Goal: Task Accomplishment & Management: Complete application form

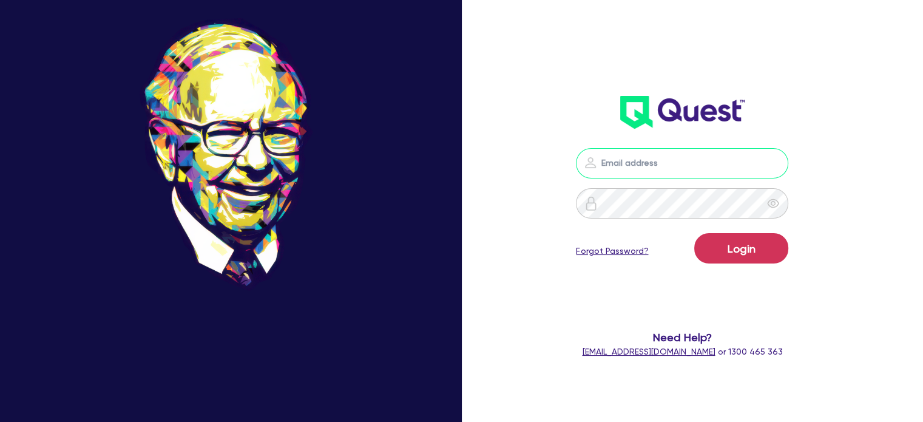
click at [636, 160] on input "email" at bounding box center [682, 163] width 212 height 30
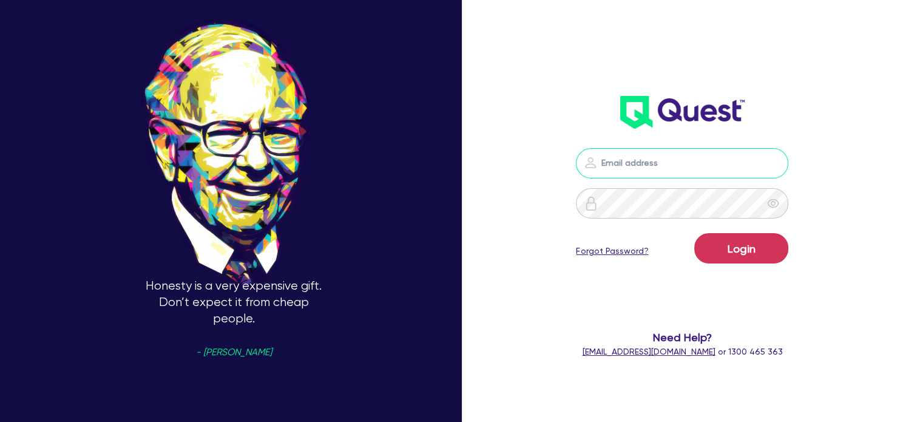
type input "[EMAIL_ADDRESS][PERSON_NAME][DOMAIN_NAME]"
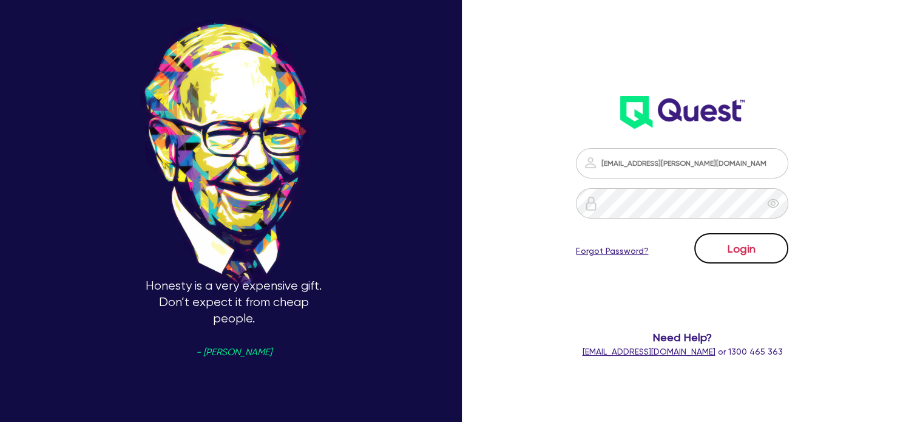
click at [767, 242] on button "Login" at bounding box center [741, 248] width 94 height 30
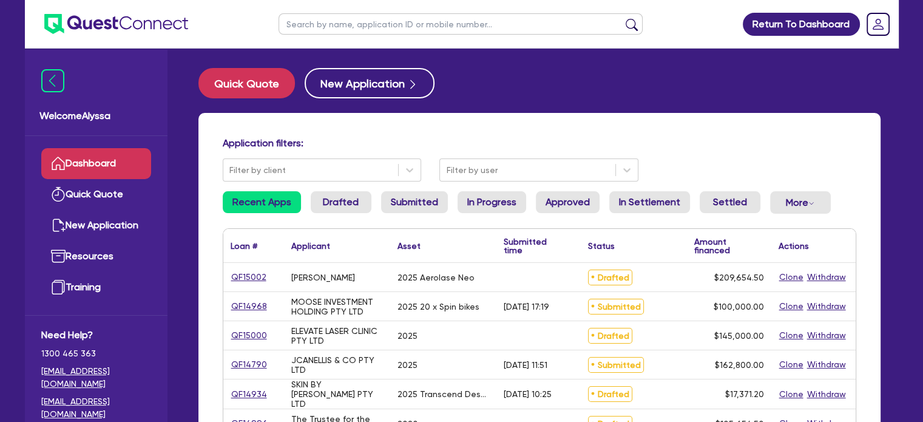
click at [321, 28] on input "text" at bounding box center [461, 23] width 364 height 21
type input "[PERSON_NAME]"
click at [622, 18] on button "submit" at bounding box center [631, 26] width 19 height 17
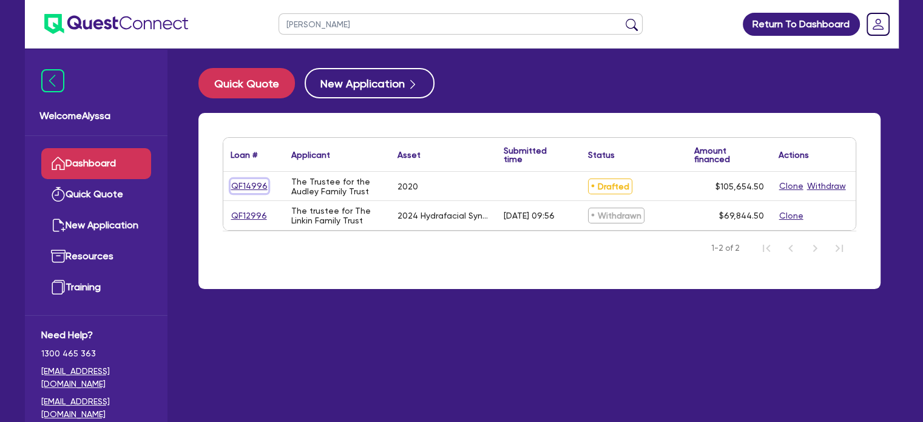
click at [252, 188] on link "QF14996" at bounding box center [250, 186] width 38 height 14
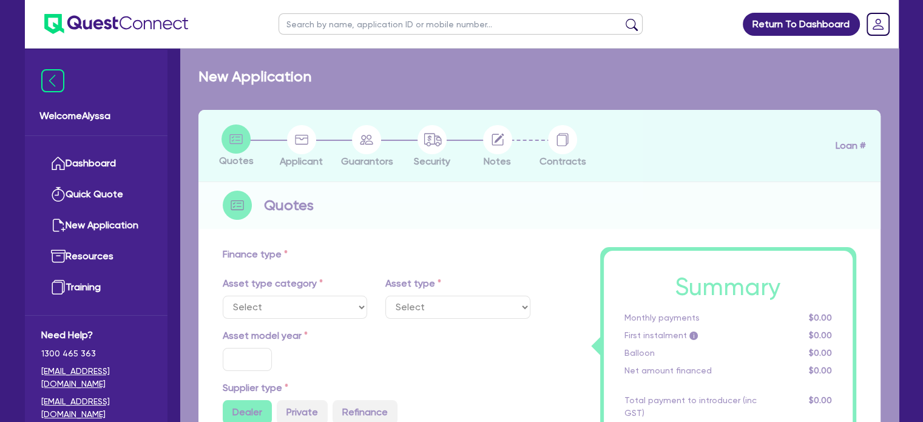
select select "CARS_AND_LIGHT_TRUCKS"
type input "2020"
radio input "false"
radio input "true"
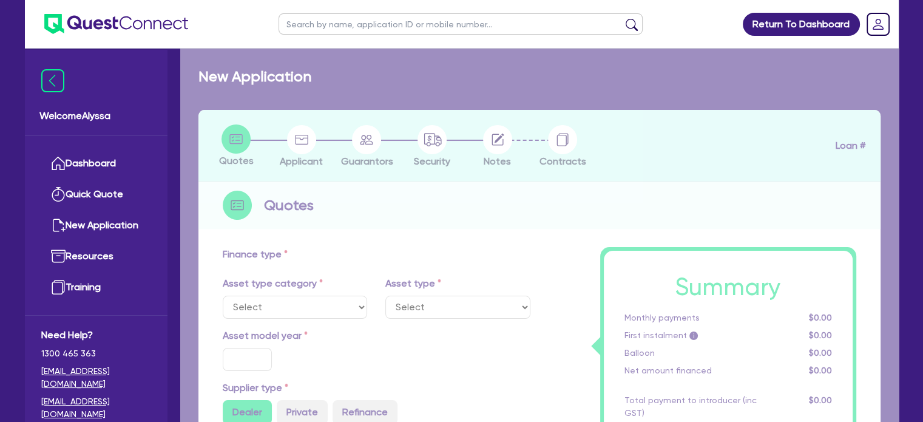
type input "105,000"
type input "30"
type input "31,500"
type input "4"
type input "4,226.18"
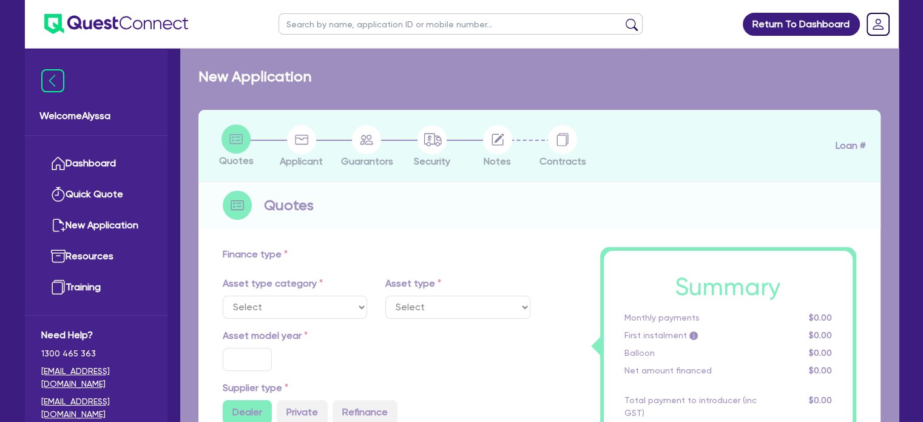
type input "7.49"
type input "770"
select select "PASSENGER_VEHICLES"
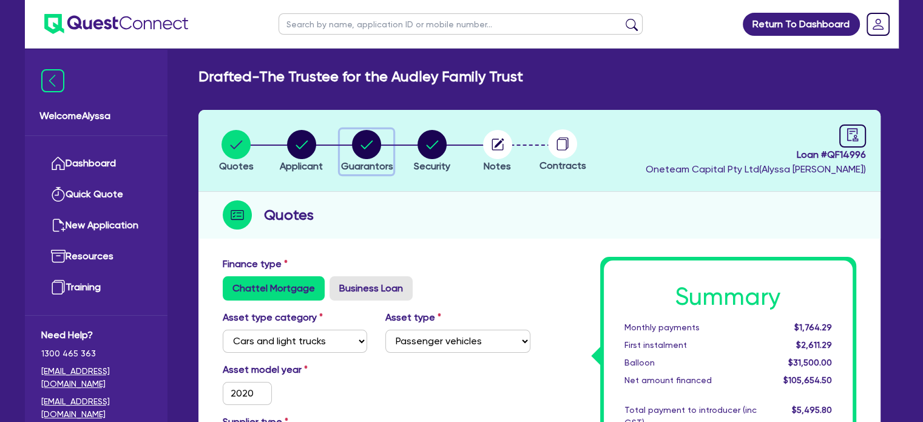
click at [368, 144] on icon "button" at bounding box center [367, 144] width 12 height 8
select select "MR"
select select "MARRIED"
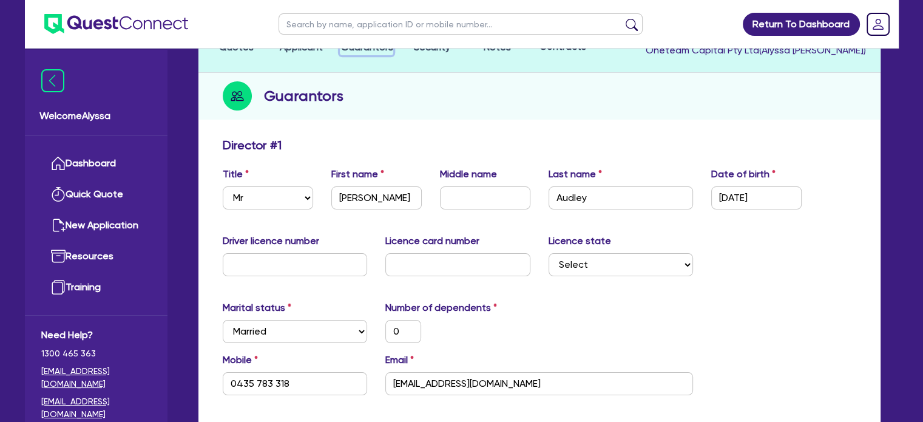
scroll to position [119, 0]
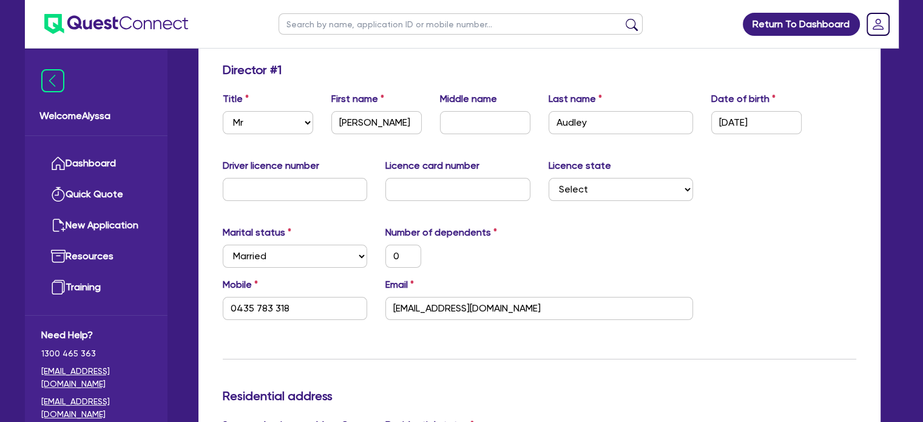
scroll to position [197, 0]
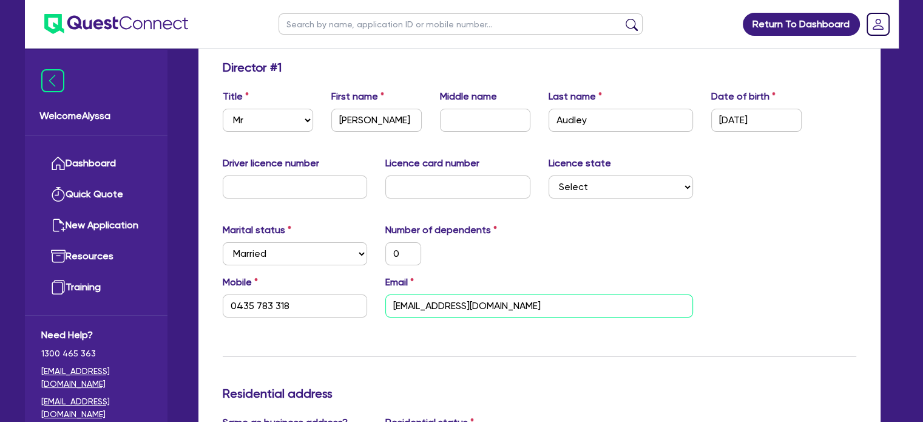
drag, startPoint x: 561, startPoint y: 310, endPoint x: 362, endPoint y: 288, distance: 199.6
click at [362, 288] on div "Mobile [PHONE_NUMBER] Email [EMAIL_ADDRESS][DOMAIN_NAME]" at bounding box center [540, 301] width 652 height 52
drag, startPoint x: 299, startPoint y: 309, endPoint x: 211, endPoint y: 305, distance: 88.1
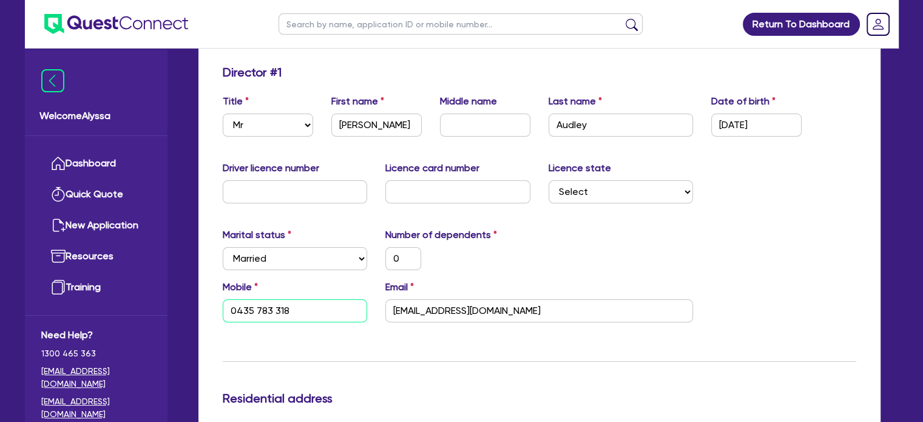
scroll to position [0, 0]
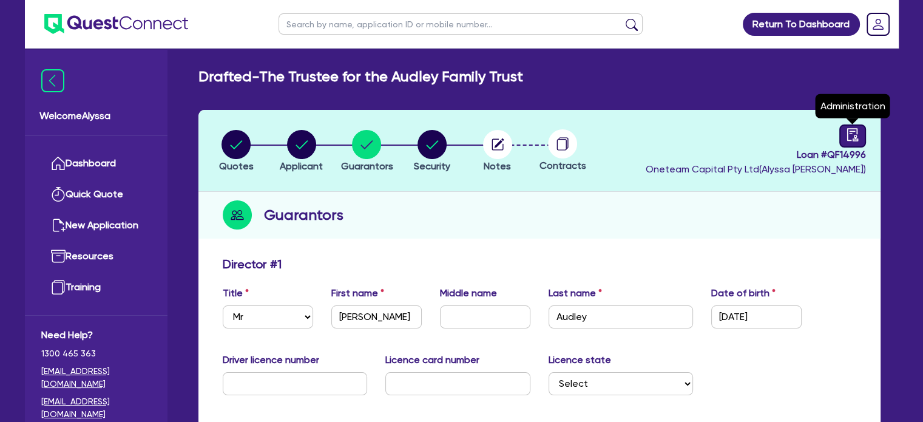
click at [854, 143] on link at bounding box center [852, 135] width 27 height 23
select select "DRAFTED_NEW"
select select "Other"
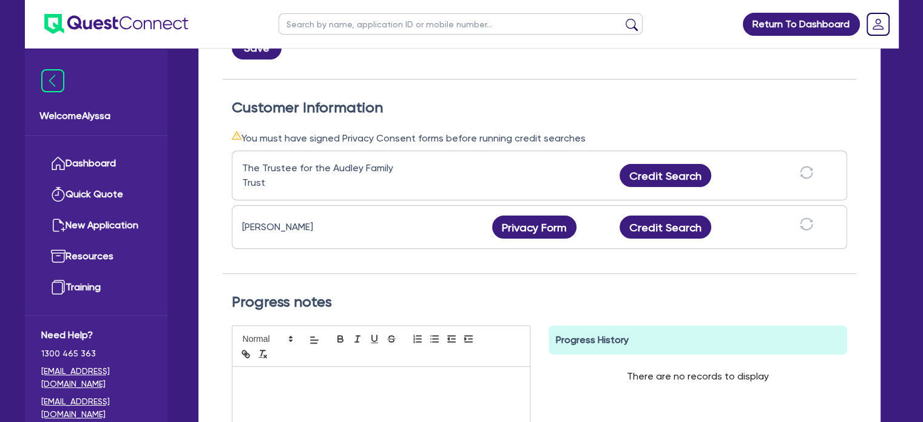
scroll to position [318, 0]
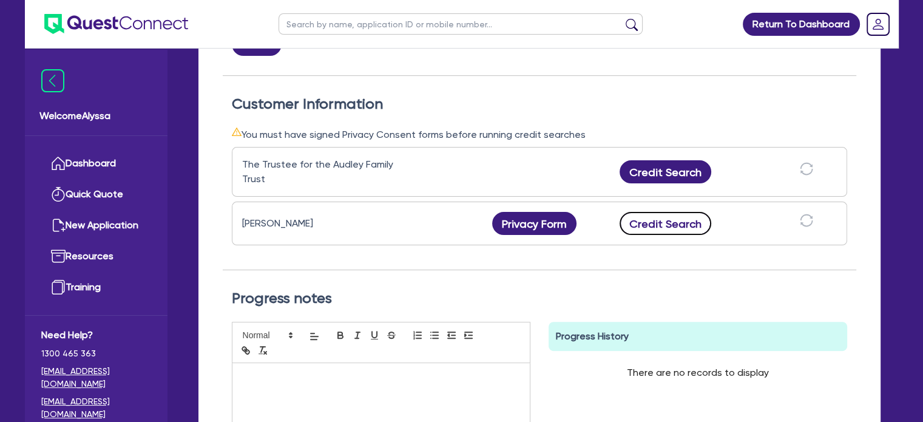
click at [654, 224] on button "Credit Search" at bounding box center [666, 223] width 92 height 23
click at [648, 216] on button "Credit Report" at bounding box center [665, 223] width 111 height 23
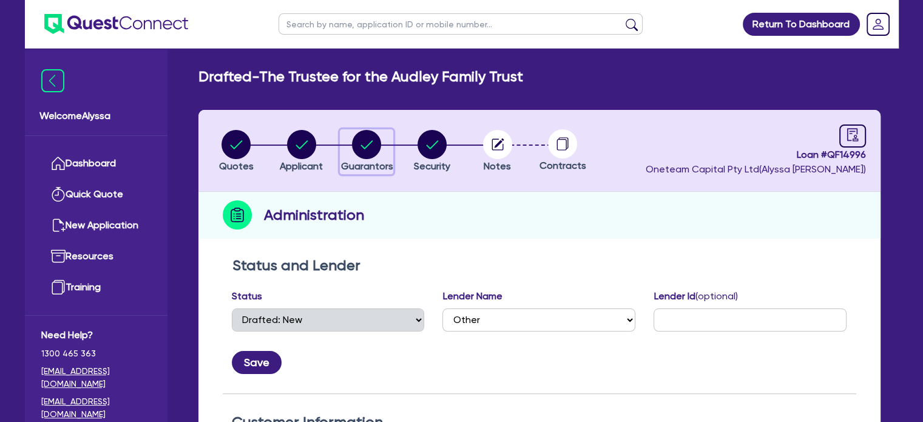
click at [373, 141] on circle "button" at bounding box center [366, 144] width 29 height 29
select select "MR"
select select "MARRIED"
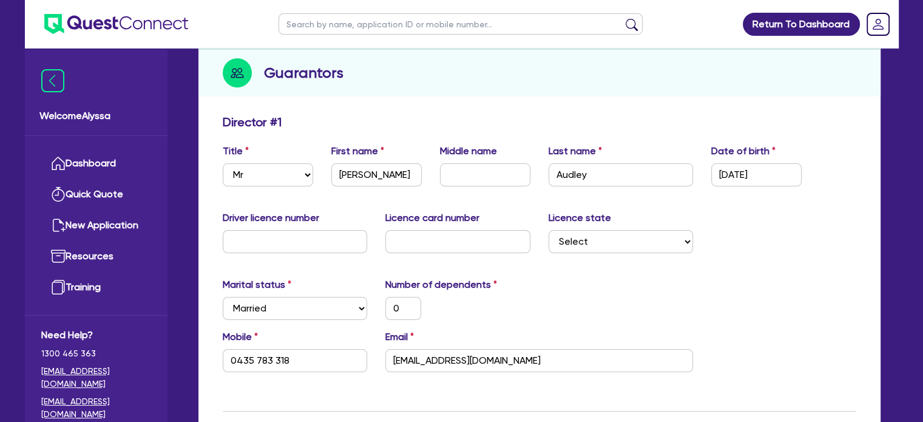
scroll to position [143, 0]
click at [286, 243] on input "text" at bounding box center [295, 240] width 145 height 23
type input "0"
type input "0435 783 318"
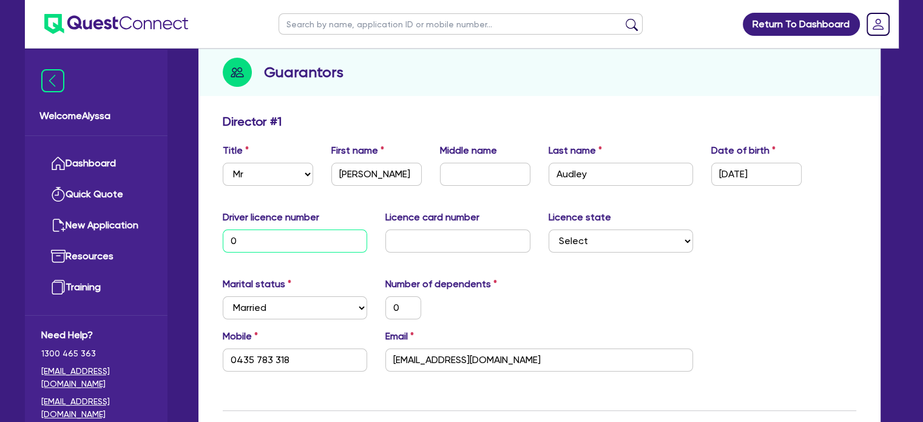
type input "09"
type input "0"
type input "0435 783 318"
type input "090"
type input "0"
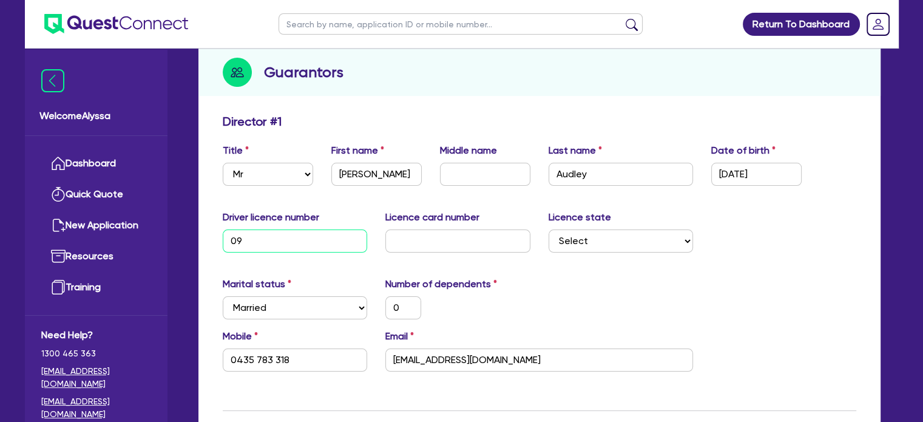
type input "0435 783 318"
type input "0906"
type input "0"
type input "0435 783 318"
type input "09065"
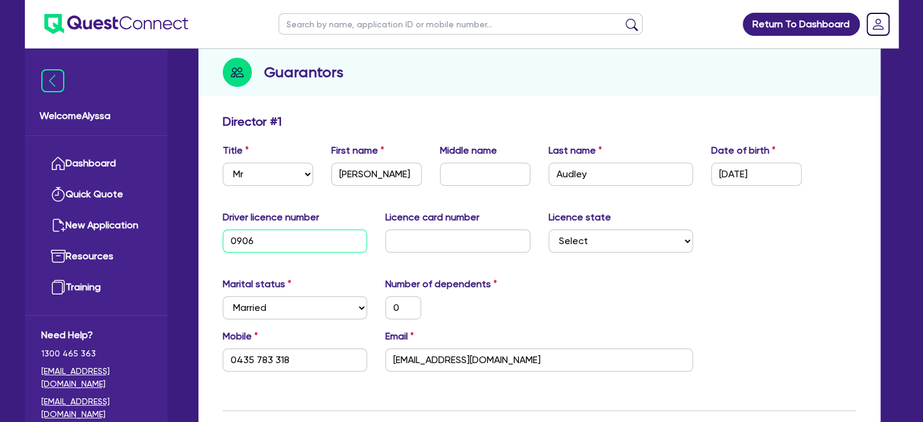
type input "0"
type input "0435 783 318"
type input "090650"
type input "0"
type input "0435 783 318"
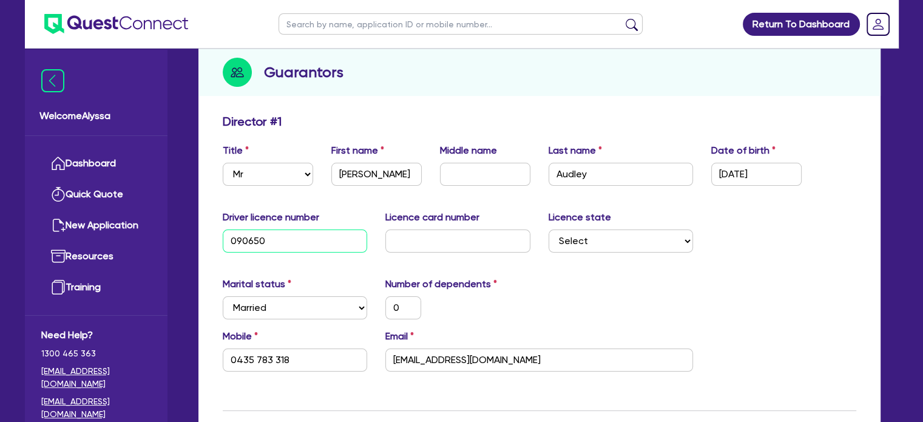
type input "0906507"
type input "0"
type input "0435 783 318"
type input "09065073"
type input "0"
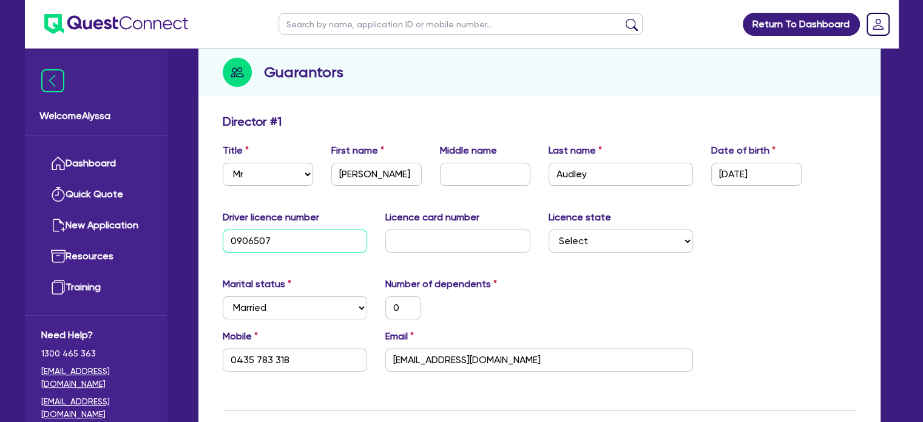
type input "0435 783 318"
type input "090650736"
type input "0"
type input "0435 783 318"
type input "090650736"
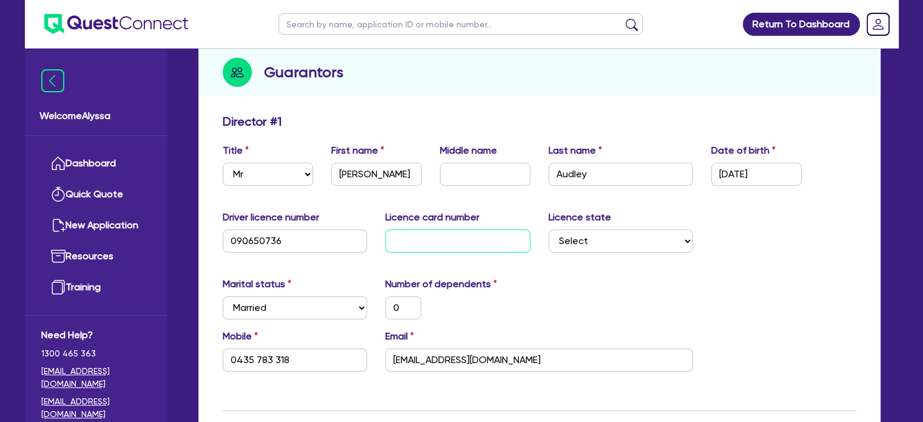
click at [478, 237] on input "text" at bounding box center [457, 240] width 145 height 23
type input "P"
type input "0"
type input "0435 783 318"
type input "P1"
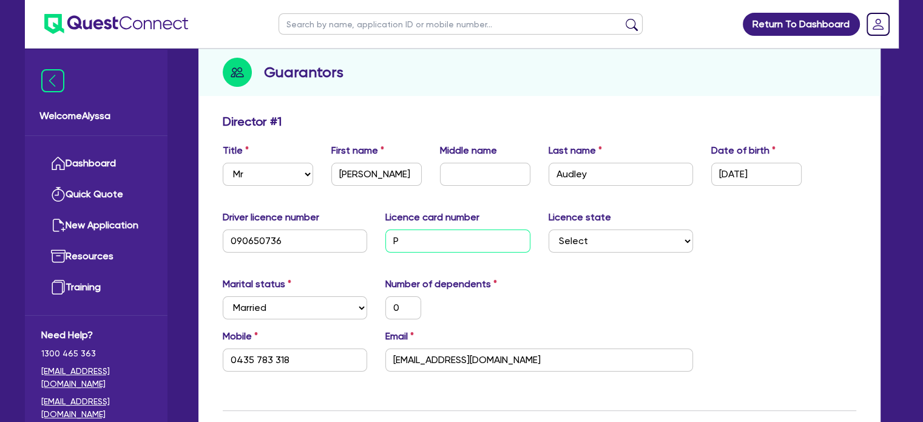
type input "0"
type input "0435 783 318"
type input "P17"
type input "0"
type input "0435 783 318"
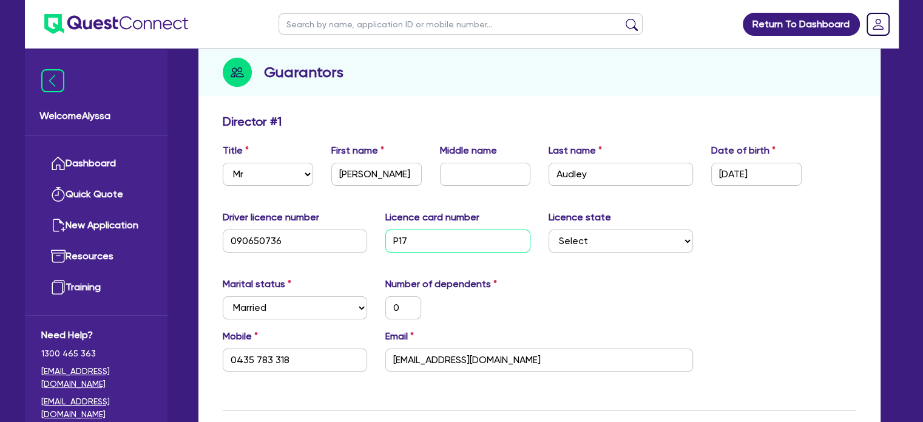
type input "P173"
type input "0"
type input "0435 783 318"
type input "P1734"
type input "0"
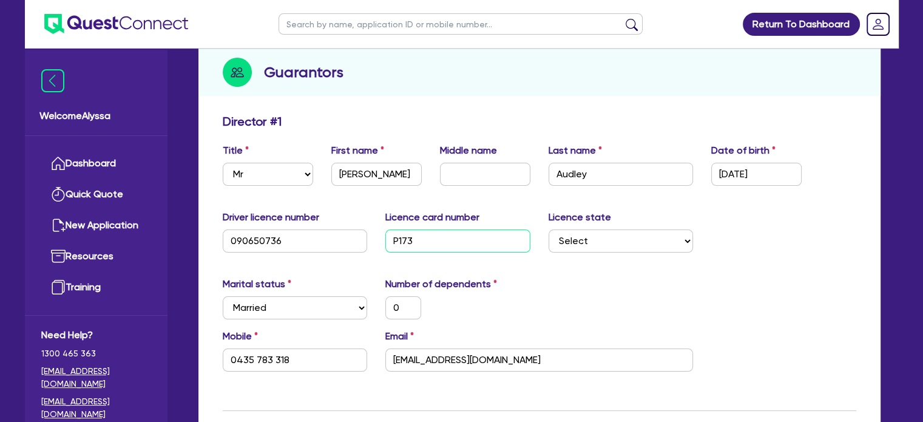
type input "0435 783 318"
type input "P17343"
type input "0"
type input "0435 783 318"
type input "P173432"
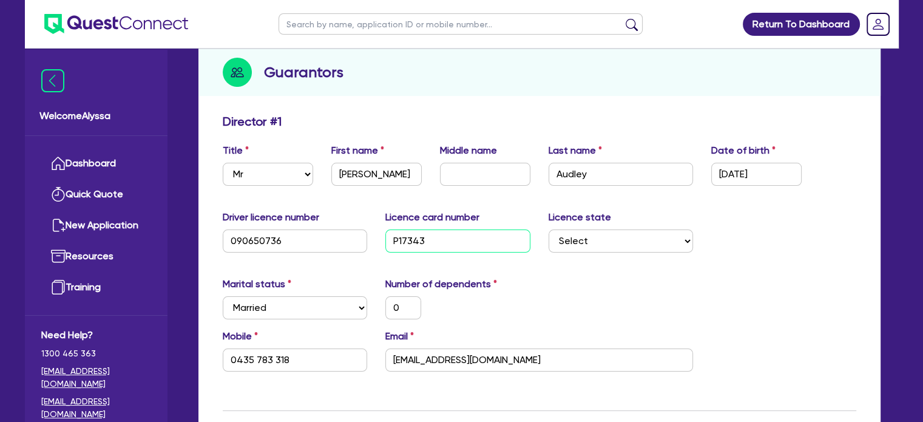
type input "0"
type input "0435 783 318"
type input "P1734326"
type input "0"
type input "0435 783 318"
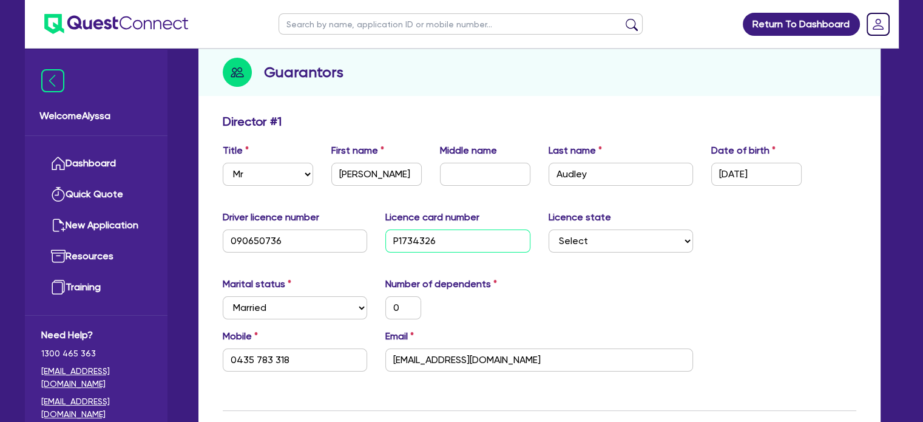
type input "P1734326"
click at [774, 172] on input "[DATE]" at bounding box center [756, 174] width 90 height 23
click at [774, 173] on input "[DATE]" at bounding box center [756, 174] width 90 height 23
click at [774, 174] on input "[DATE]" at bounding box center [756, 174] width 90 height 23
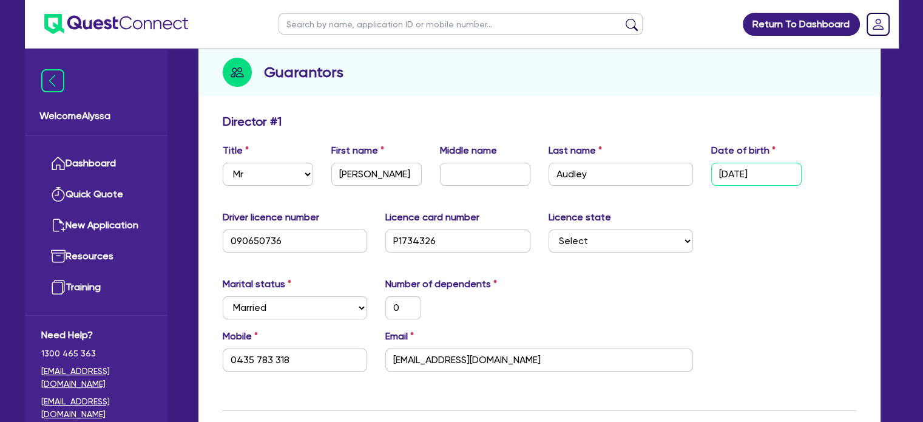
click at [774, 174] on input "[DATE]" at bounding box center [756, 174] width 90 height 23
type input "1 / /"
type input "0"
type input "0435 783 318"
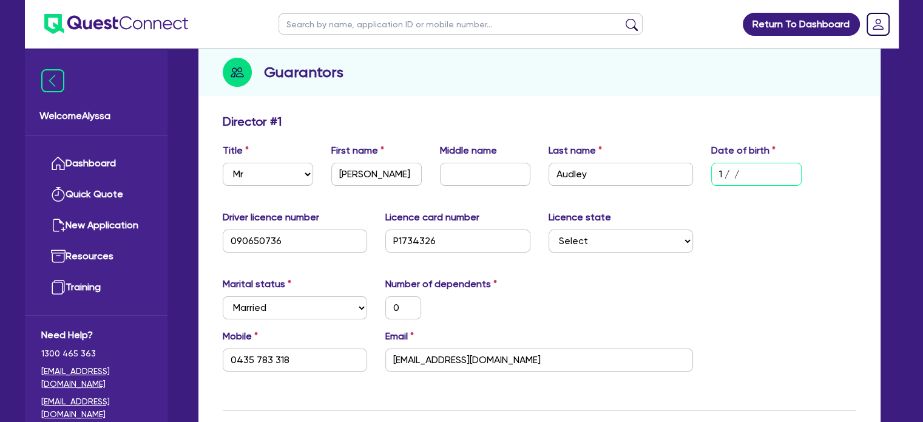
type input "17/ /"
type input "0"
type input "0435 783 318"
type input "17/0 /"
type input "0"
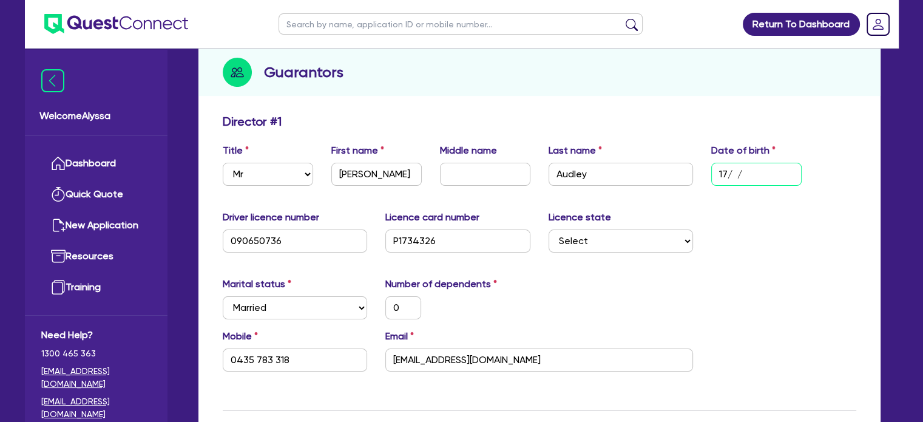
type input "0435 783 318"
type input "17/07/"
type input "0"
type input "0435 783 318"
type input "17/07/1"
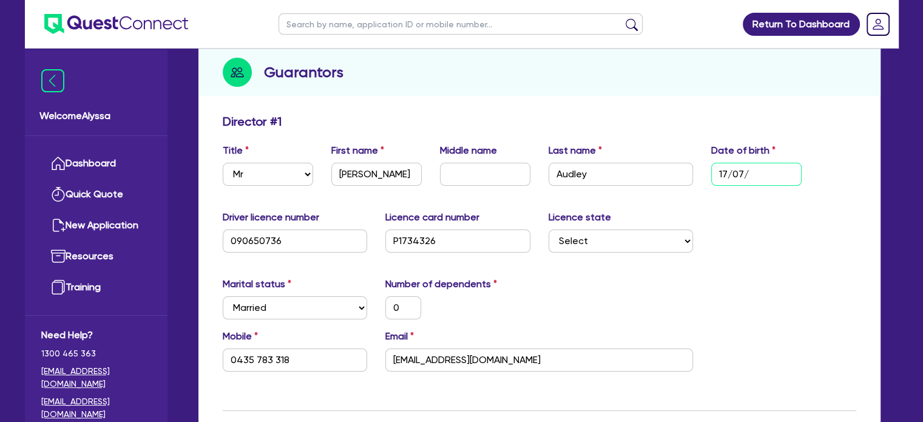
type input "0"
type input "0435 783 318"
type input "[DATE]"
type input "0"
type input "0435 783 318"
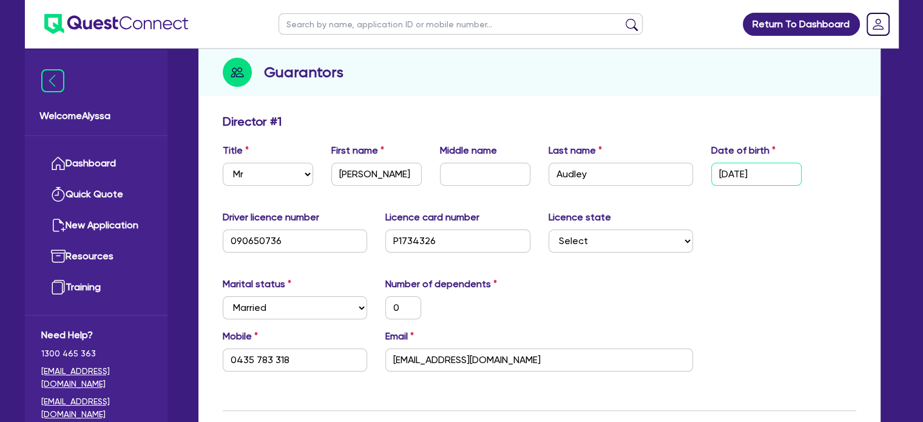
type input "17/07/198"
type input "0"
type input "0435 783 318"
type input "[DATE]"
type input "0"
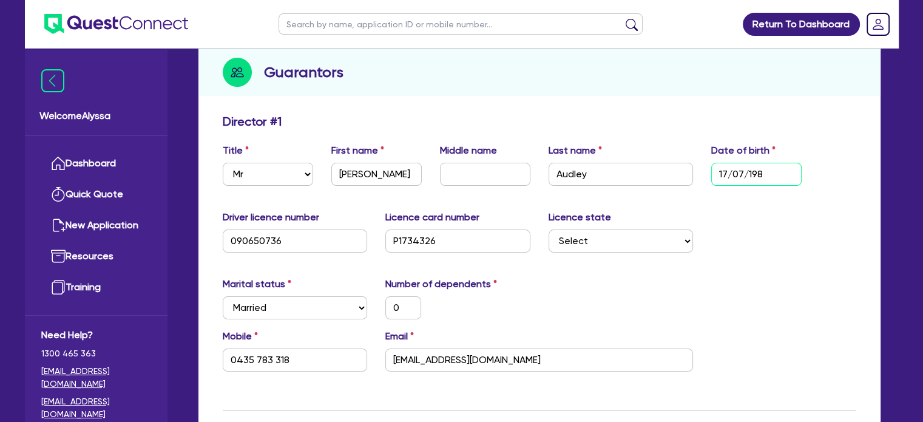
type input "0435 783 318"
type input "[DATE]"
click at [618, 237] on select "Select [GEOGRAPHIC_DATA] [GEOGRAPHIC_DATA] [GEOGRAPHIC_DATA] [GEOGRAPHIC_DATA] …" at bounding box center [621, 240] width 145 height 23
select select "VIC"
click at [549, 229] on select "Select [GEOGRAPHIC_DATA] [GEOGRAPHIC_DATA] [GEOGRAPHIC_DATA] [GEOGRAPHIC_DATA] …" at bounding box center [621, 240] width 145 height 23
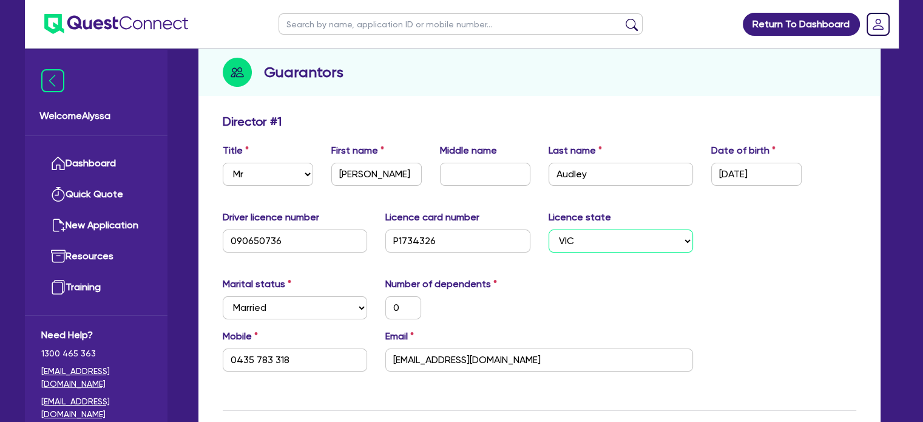
type input "0"
type input "0435 783 318"
click at [487, 334] on div "Email [EMAIL_ADDRESS][DOMAIN_NAME]" at bounding box center [539, 350] width 326 height 42
click at [404, 303] on input "0" at bounding box center [403, 307] width 36 height 23
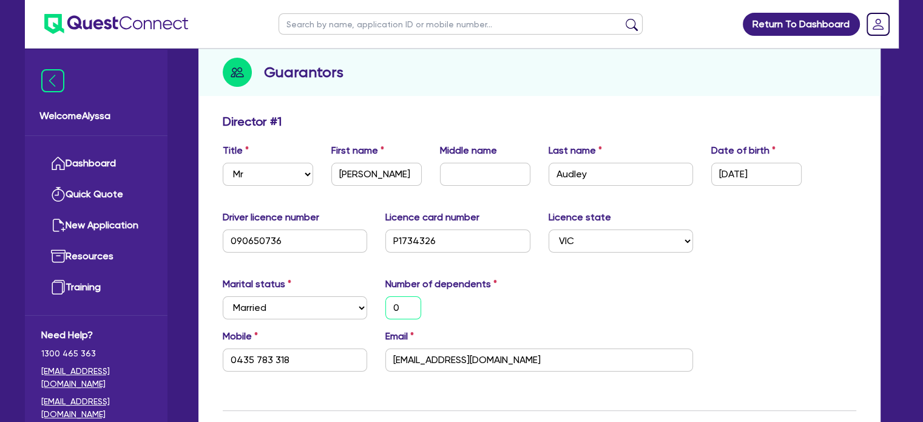
click at [404, 303] on input "0" at bounding box center [403, 307] width 36 height 23
type input "2"
type input "0435 783 318"
type input "2"
click at [546, 321] on div "Marital status Select [DEMOGRAPHIC_DATA] Married De Facto / Partner Number of d…" at bounding box center [540, 303] width 652 height 52
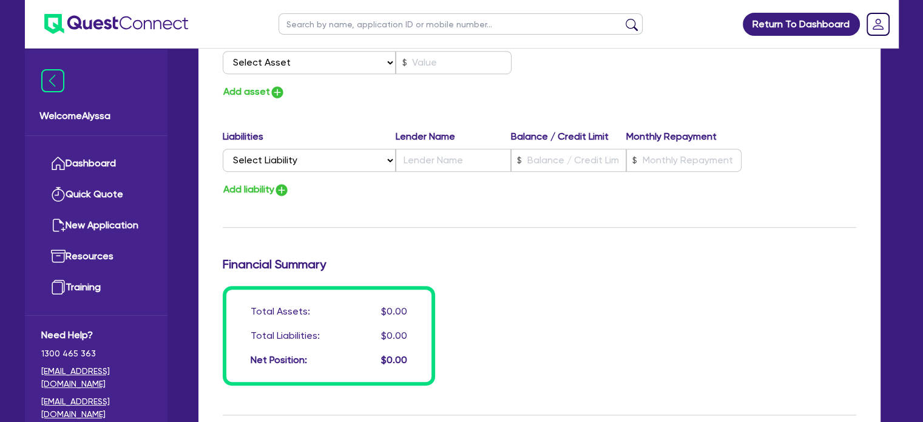
scroll to position [993, 0]
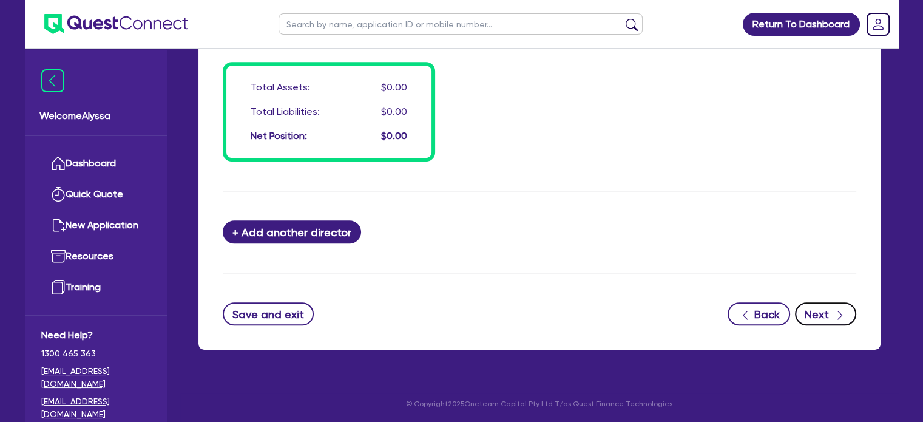
click at [828, 313] on button "Next" at bounding box center [825, 313] width 61 height 23
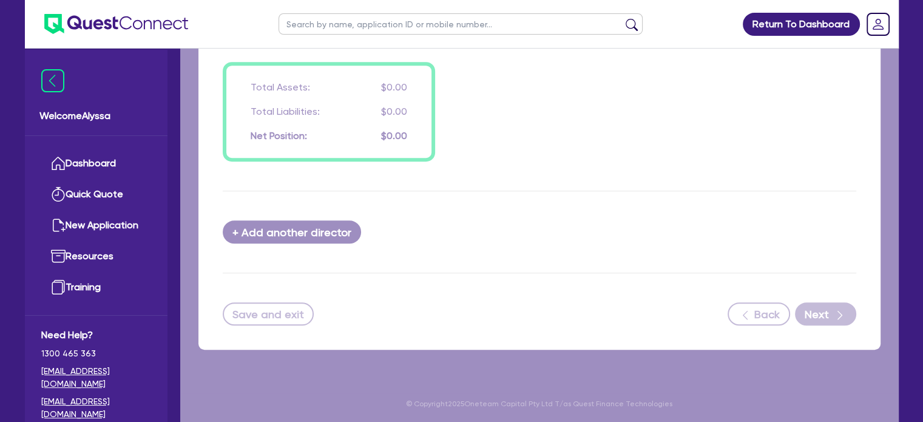
select select "CARS_AND_LIGHT_TRUCKS"
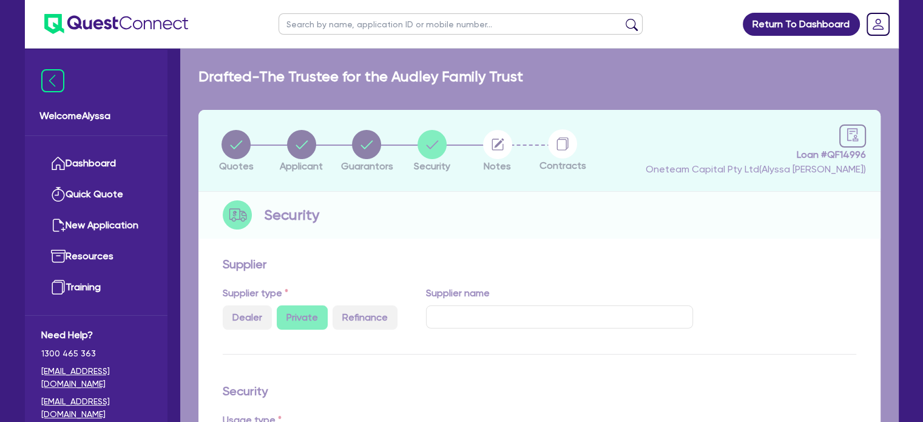
select select "PASSENGER_VEHICLES"
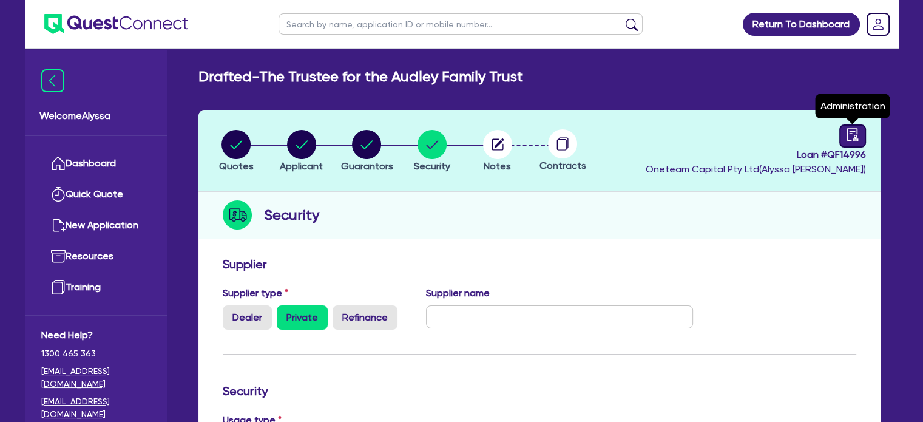
click at [855, 137] on icon "audit" at bounding box center [852, 134] width 11 height 13
select select "DRAFTED_NEW"
select select "Other"
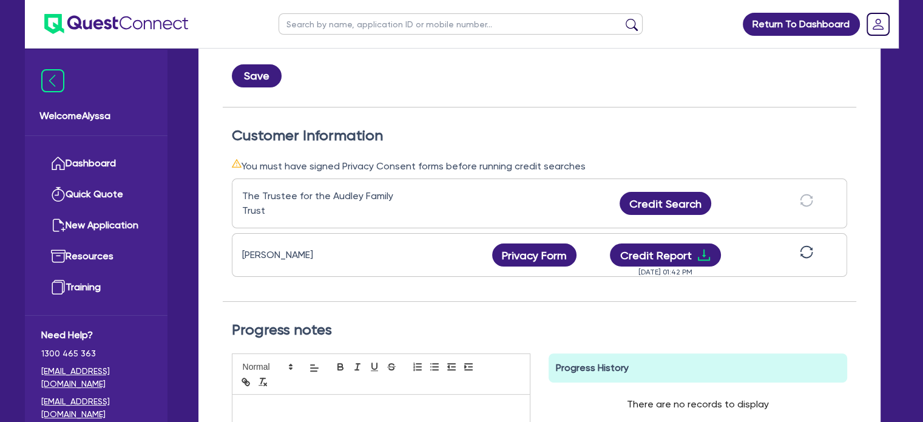
scroll to position [342, 0]
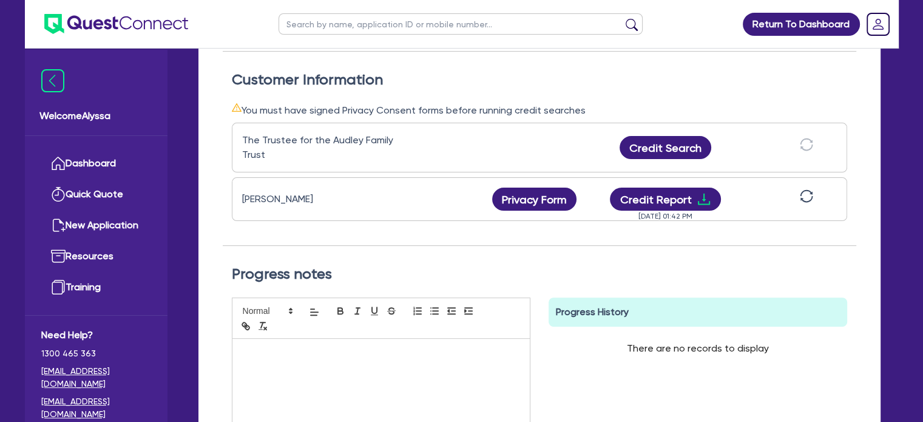
click at [811, 198] on icon "sync" at bounding box center [806, 195] width 13 height 13
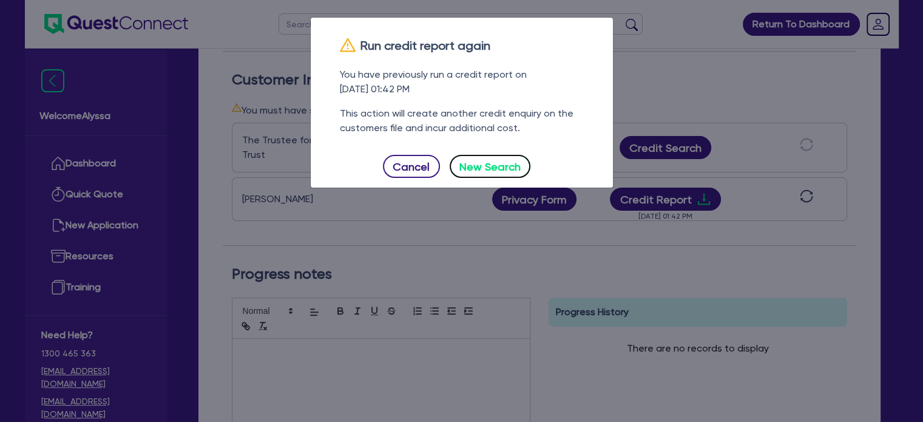
click at [501, 172] on button "New Search" at bounding box center [490, 166] width 81 height 23
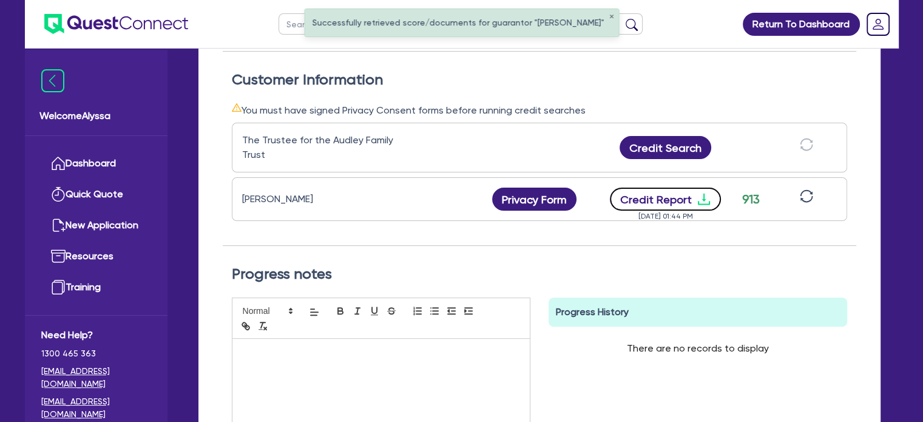
click at [697, 194] on icon "download" at bounding box center [704, 199] width 15 height 15
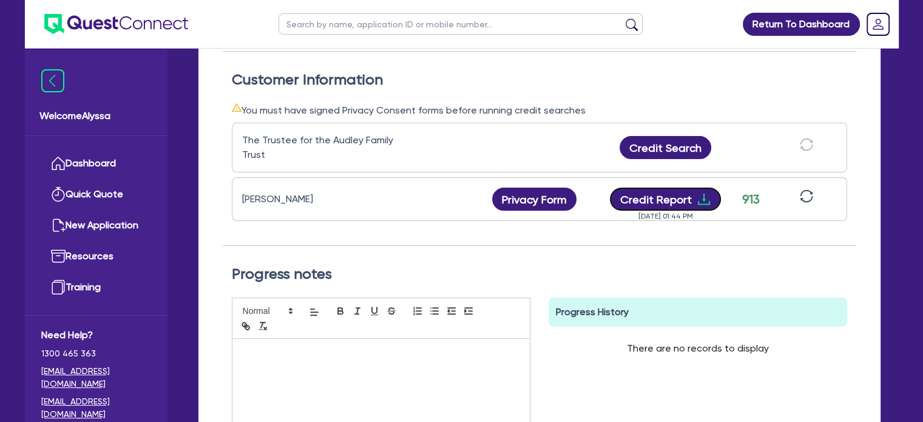
scroll to position [0, 0]
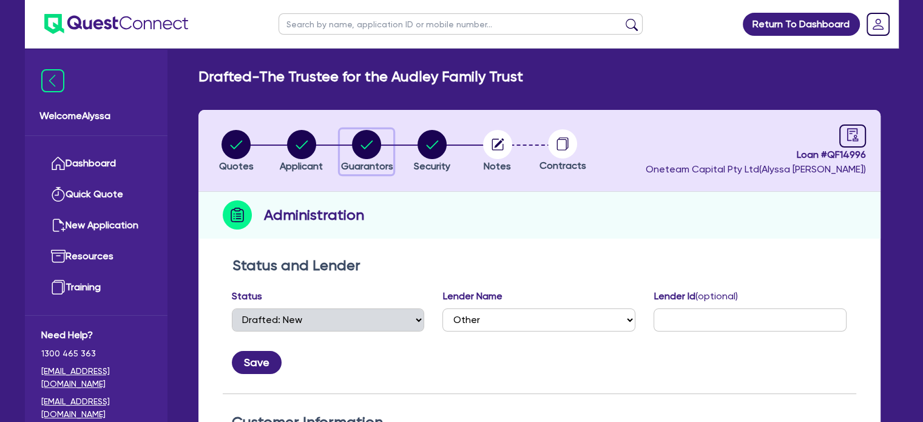
click at [369, 146] on circle "button" at bounding box center [366, 144] width 29 height 29
select select "MR"
select select "VIC"
select select "MARRIED"
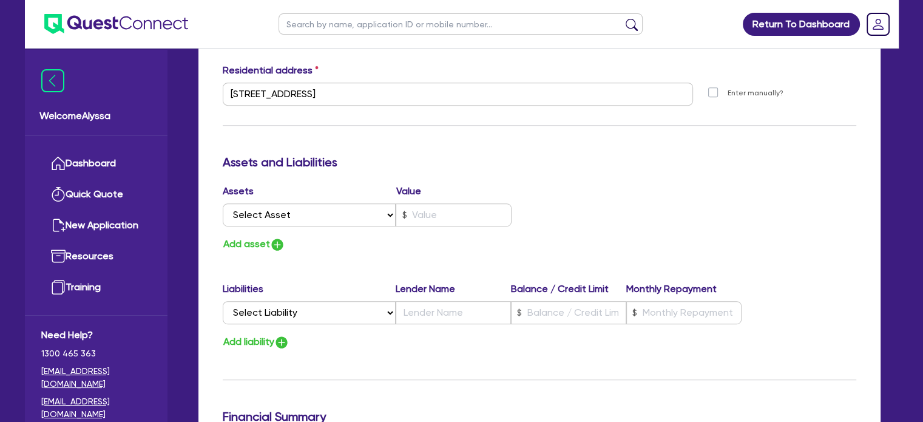
scroll to position [617, 0]
drag, startPoint x: 385, startPoint y: 92, endPoint x: 219, endPoint y: 70, distance: 167.1
click at [219, 70] on div "Residential address [STREET_ADDRESS] [STREET_ADDRESS] Postal code 3121 Enter ma…" at bounding box center [540, 89] width 652 height 52
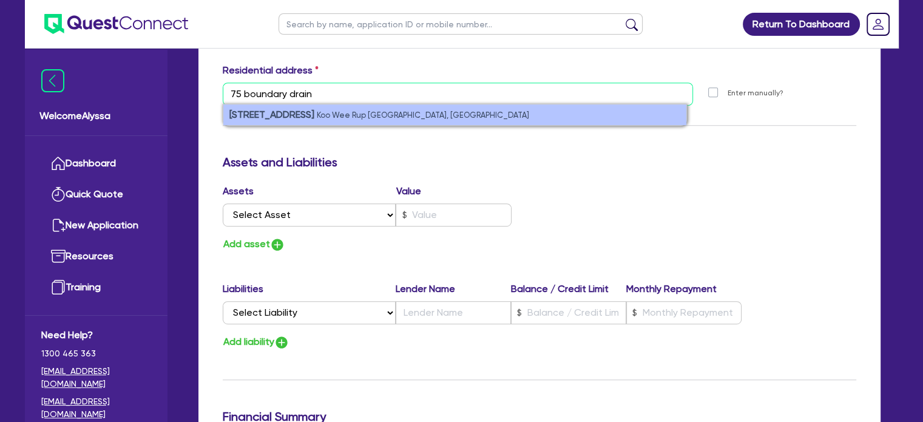
type input "75 boundary drain"
click at [277, 117] on strong "[STREET_ADDRESS]" at bounding box center [271, 115] width 85 height 12
type input "2"
type input "0435 783 318"
type input "[STREET_ADDRESS][PERSON_NAME]"
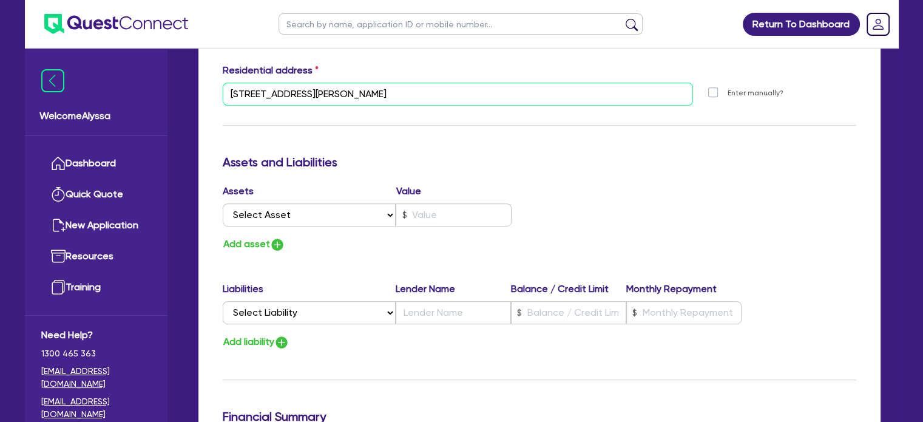
drag, startPoint x: 438, startPoint y: 93, endPoint x: 214, endPoint y: 77, distance: 225.1
click at [214, 77] on div "Residential address [STREET_ADDRESS][PERSON_NAME] [STREET_ADDRESS] Postal code …" at bounding box center [540, 89] width 652 height 52
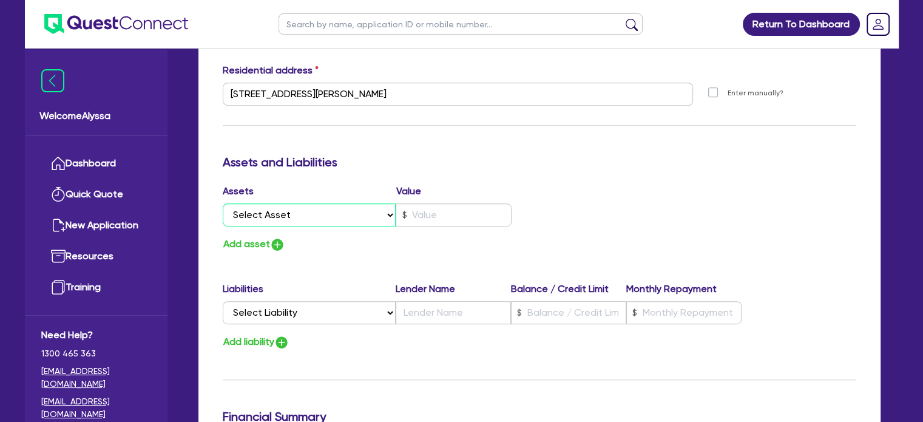
click at [362, 213] on select "Select Asset Cash Property Investment property Vehicle Truck Trailer Equipment …" at bounding box center [310, 214] width 174 height 23
select select "PROPERTY"
click at [223, 203] on select "Select Asset Cash Property Investment property Vehicle Truck Trailer Equipment …" at bounding box center [310, 214] width 174 height 23
type input "2"
type input "0435 783 318"
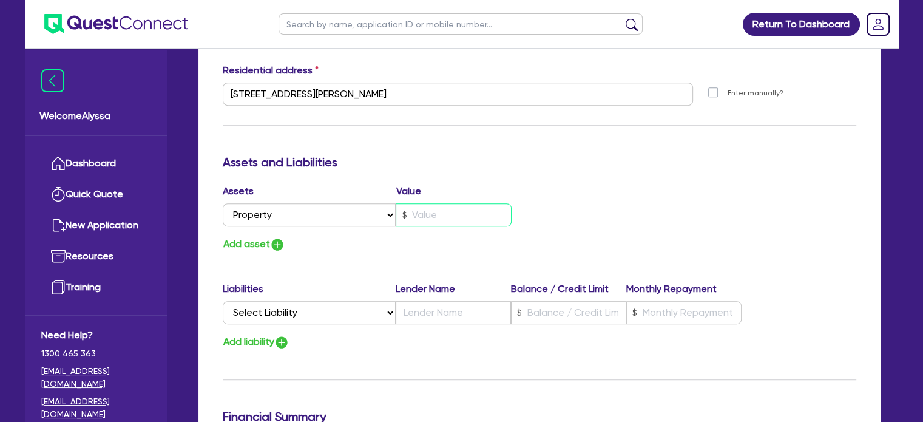
type input "2"
type input "0435 783 318"
type input "1"
type input "2"
type input "0435 783 318"
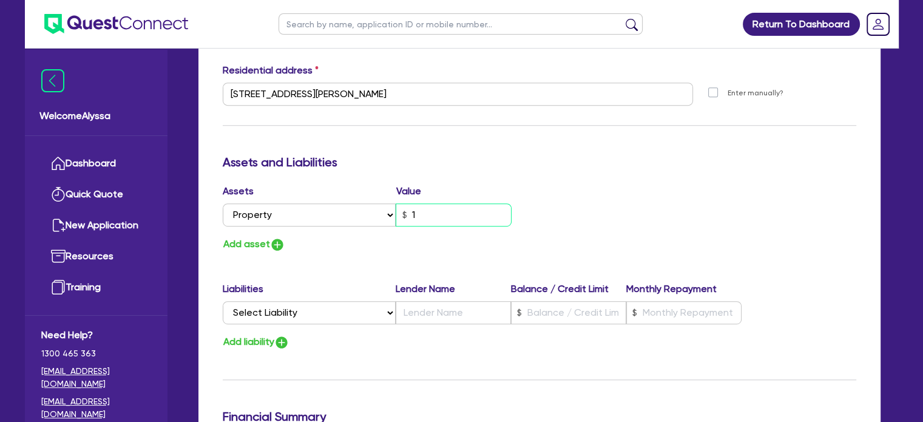
type input "18"
type input "2"
type input "0435 783 318"
type input "180"
type input "2"
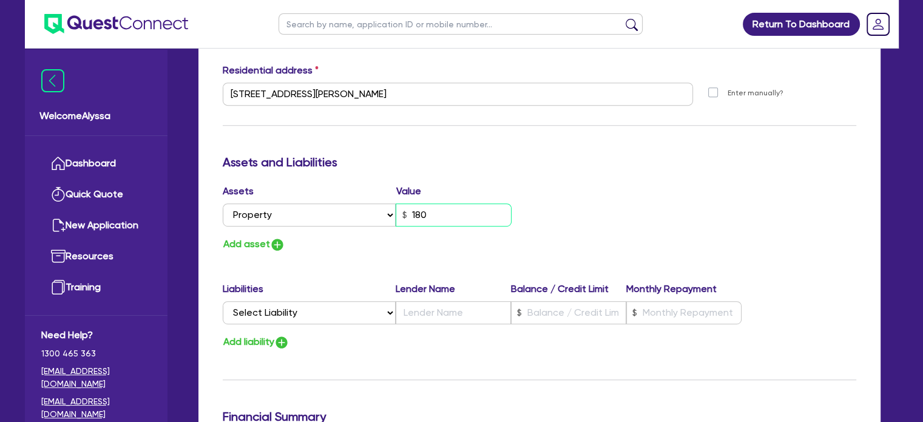
type input "0435 783 318"
type input "1,800"
type input "2"
type input "0435 783 318"
type input "18,000"
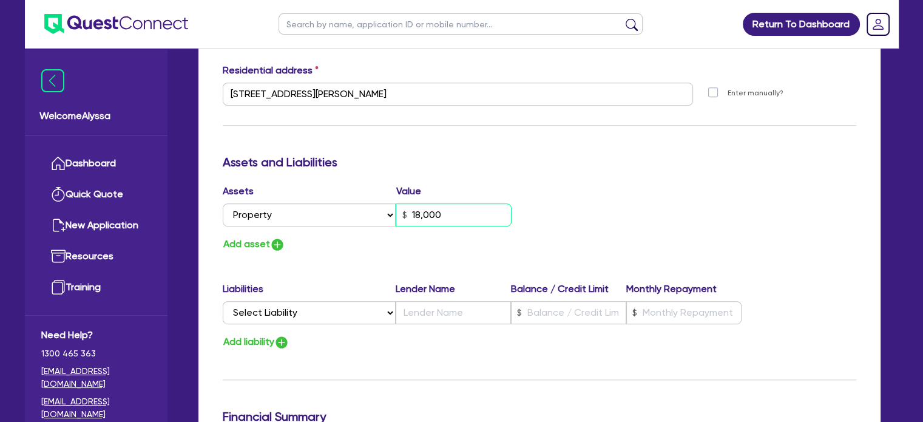
type input "2"
type input "0435 783 318"
type input "180,000"
type input "2"
type input "0435 783 318"
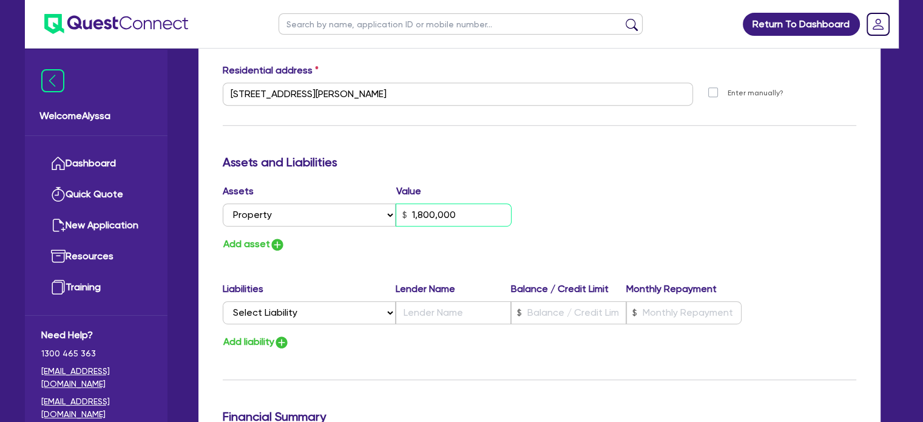
type input "1,800,000"
click at [368, 267] on div "Update residential status for Director #1 Boarding is only acceptable when the …" at bounding box center [540, 88] width 634 height 897
click at [284, 308] on select "Select Liability Credit card Mortgage Investment property loan Vehicle loan Tru…" at bounding box center [309, 312] width 173 height 23
select select "MORTGAGE"
click at [223, 301] on select "Select Liability Credit card Mortgage Investment property loan Vehicle loan Tru…" at bounding box center [309, 312] width 173 height 23
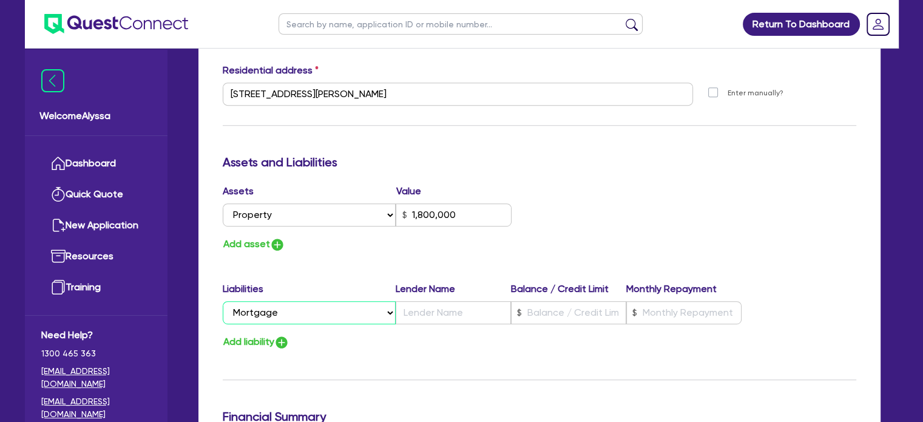
type input "2"
type input "0435 783 318"
type input "1,800,000"
type input "W"
type input "2"
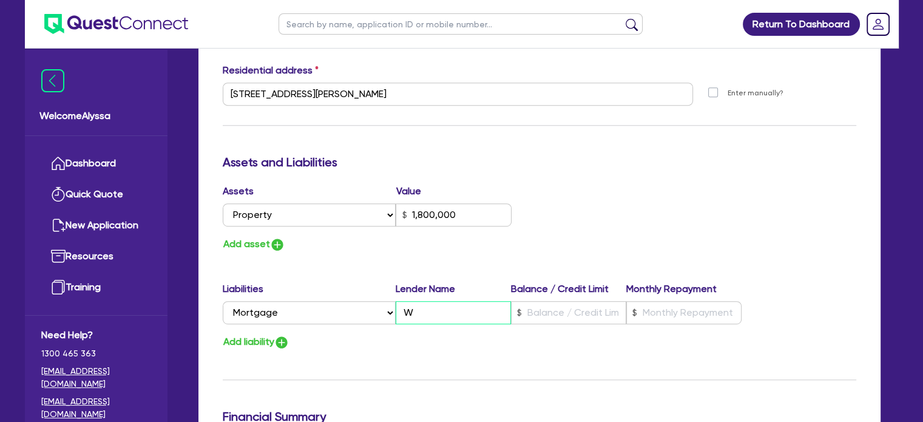
type input "0435 783 318"
type input "1,800,000"
type input "2"
type input "0435 783 318"
type input "1,800,000"
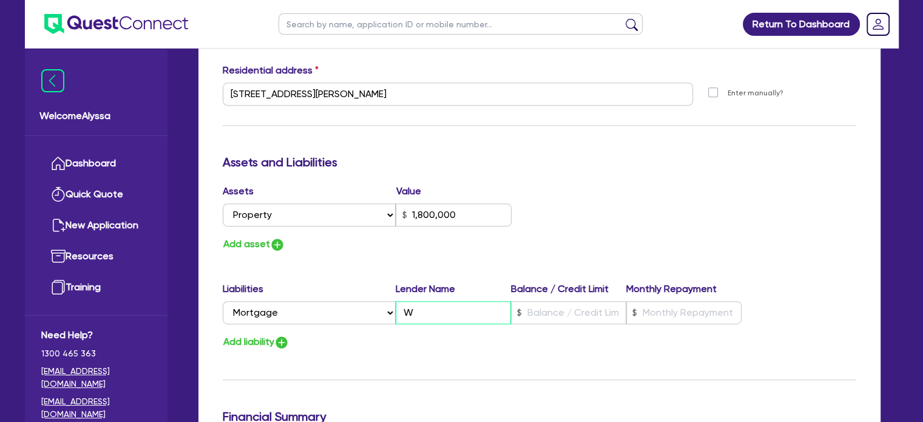
type input "We"
type input "2"
type input "0435 783 318"
type input "1,800,000"
type input "[PERSON_NAME]"
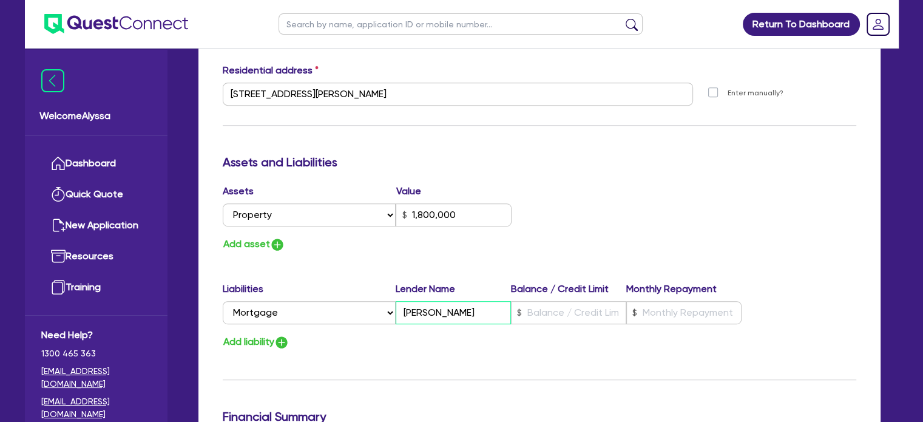
type input "2"
type input "0435 783 318"
type input "1,800,000"
type input "West"
type input "2"
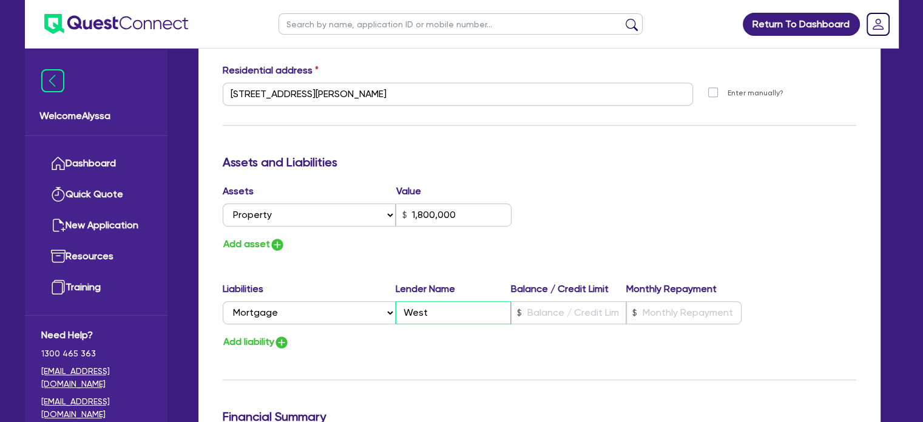
type input "0435 783 318"
type input "1,800,000"
type input "Westp"
type input "2"
type input "0435 783 318"
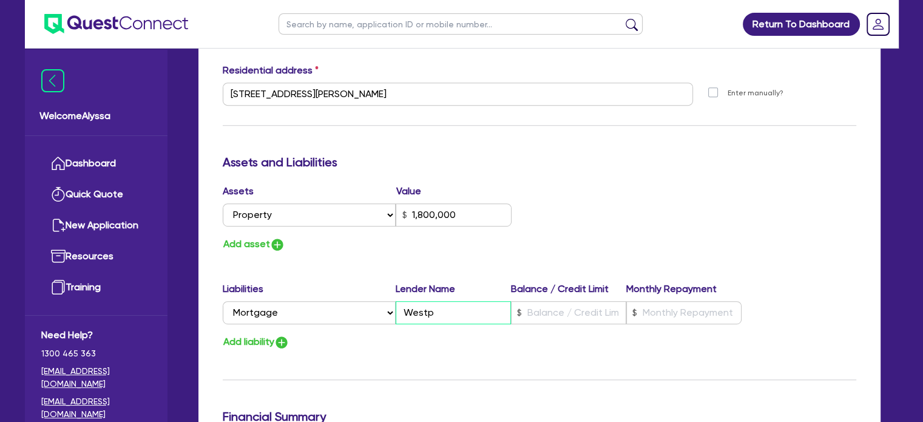
type input "1,800,000"
type input "Westpac"
type input "2"
type input "0435 783 318"
type input "1,800,000"
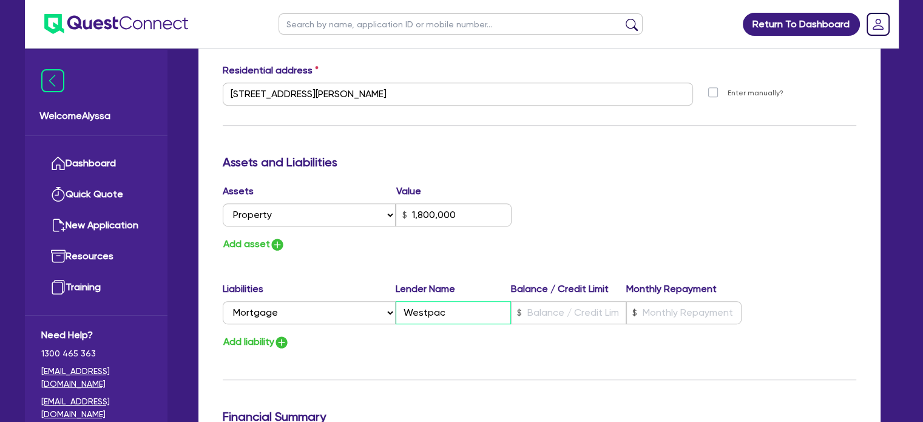
type input "Westpac"
type input "2"
type input "0435 783 318"
type input "1,800,000"
type input "1"
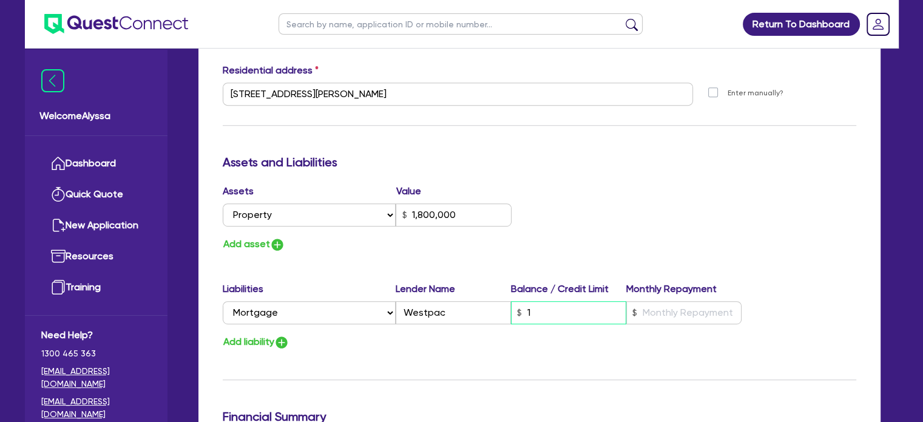
type input "2"
type input "0435 783 318"
type input "1,800,000"
type input "11"
type input "2"
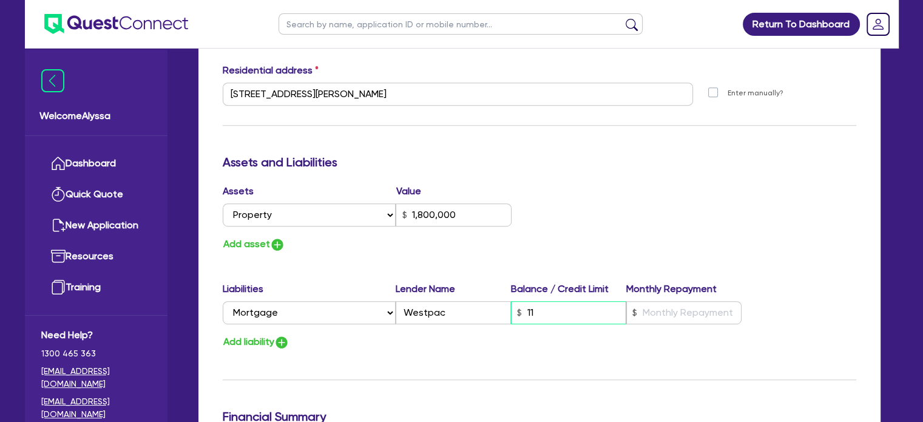
type input "0435 783 318"
type input "1,800,000"
type input "119"
type input "2"
type input "0435 783 318"
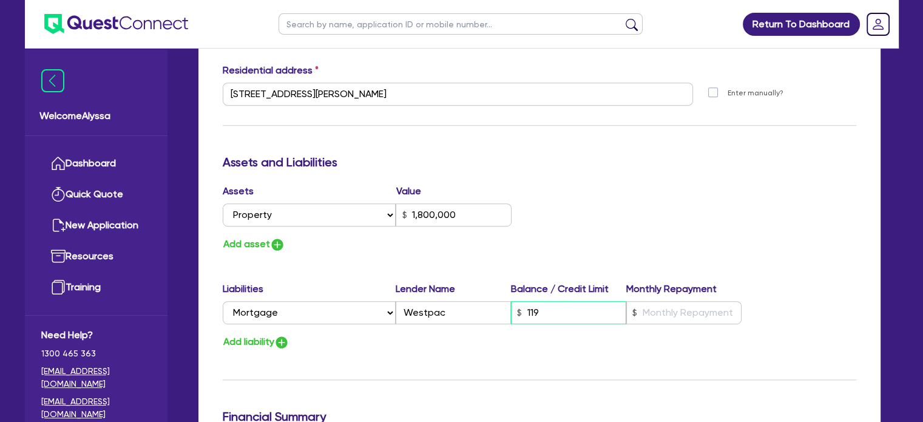
type input "1,800,000"
type input "1,197"
type input "2"
type input "0435 783 318"
type input "1,800,000"
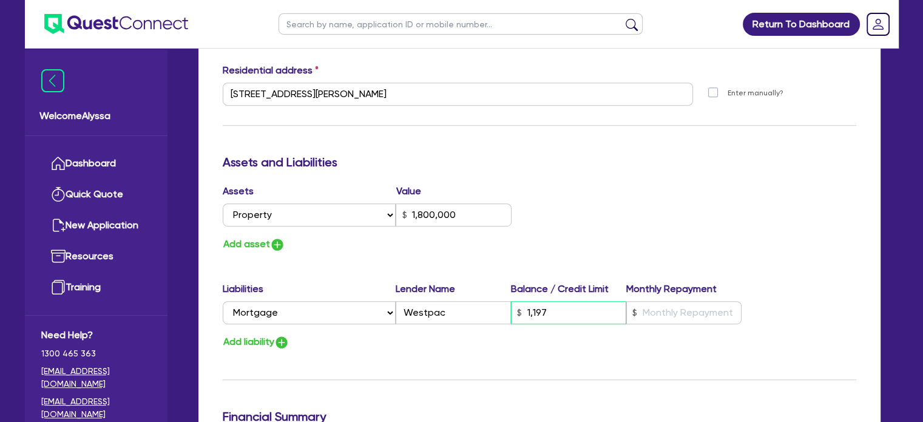
type input "11,970"
type input "2"
type input "0435 783 318"
type input "1,800,000"
type input "119,700"
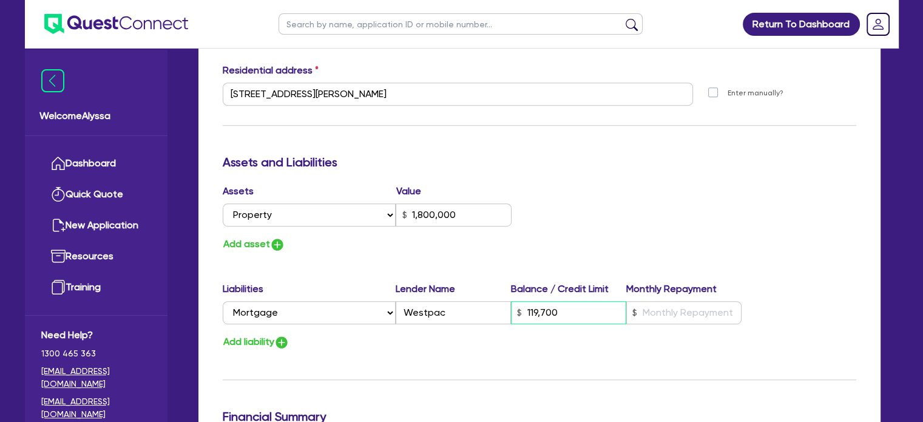
type input "2"
type input "0435 783 318"
type input "1,800,000"
type input "1,197,000"
click at [610, 186] on div "Assets Value Select Asset Cash Property Investment property Vehicle Truck Trail…" at bounding box center [540, 218] width 652 height 69
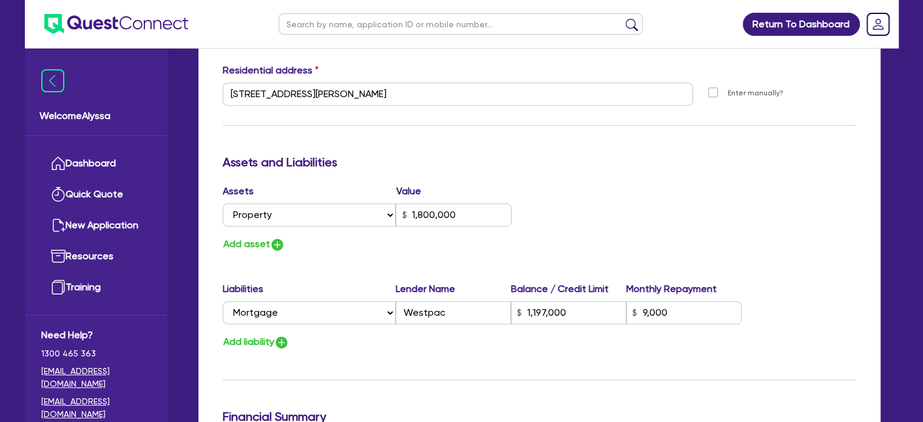
scroll to position [993, 0]
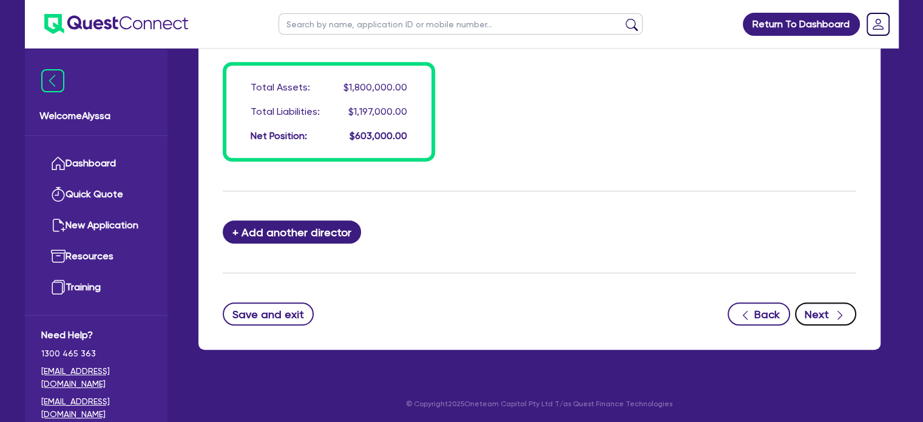
click at [834, 309] on icon "button" at bounding box center [840, 315] width 12 height 12
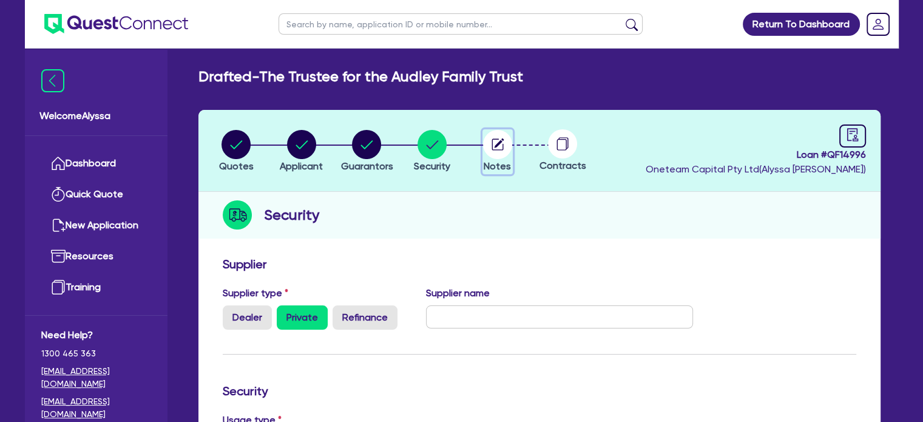
click at [499, 152] on circle "button" at bounding box center [497, 144] width 29 height 29
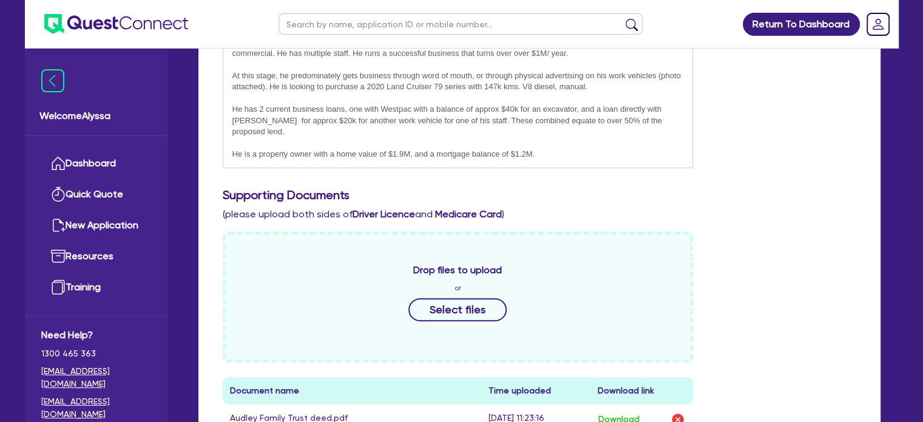
scroll to position [607, 0]
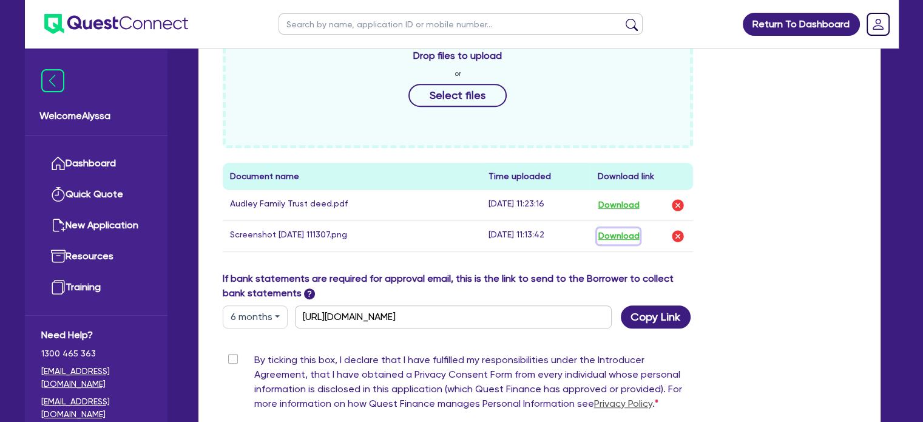
click at [635, 228] on button "Download" at bounding box center [618, 236] width 42 height 16
click at [618, 197] on button "Download" at bounding box center [618, 205] width 42 height 16
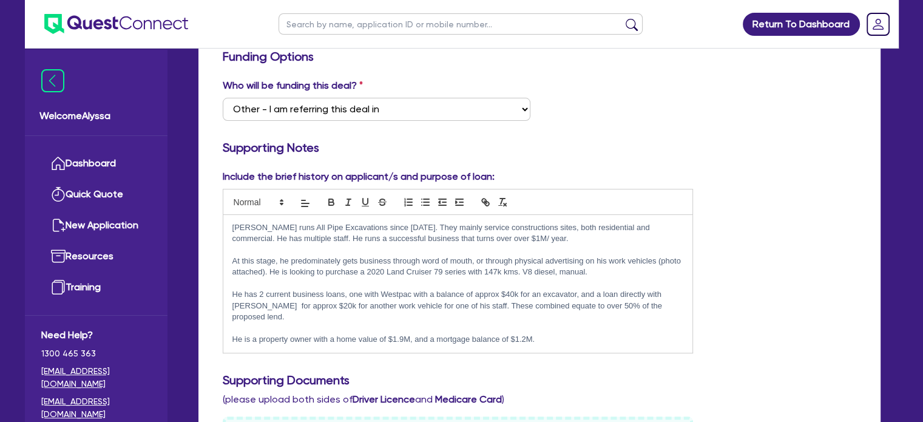
scroll to position [233, 0]
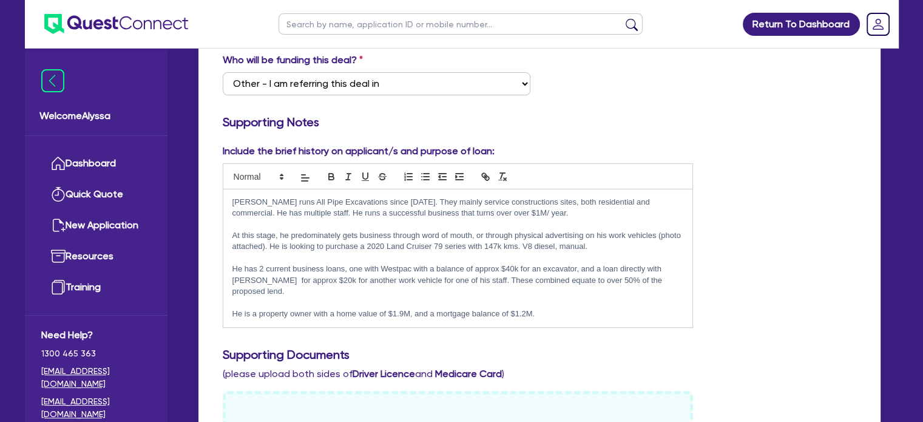
drag, startPoint x: 235, startPoint y: 200, endPoint x: 644, endPoint y: 317, distance: 426.0
click at [644, 317] on div "Include the brief history on applicant/s and purpose of loan: [PERSON_NAME] run…" at bounding box center [540, 241] width 652 height 194
copy div "[PERSON_NAME] runs All Pipe Excavations since [DATE]. They mainly service const…"
click at [73, 169] on link "Dashboard" at bounding box center [96, 163] width 110 height 31
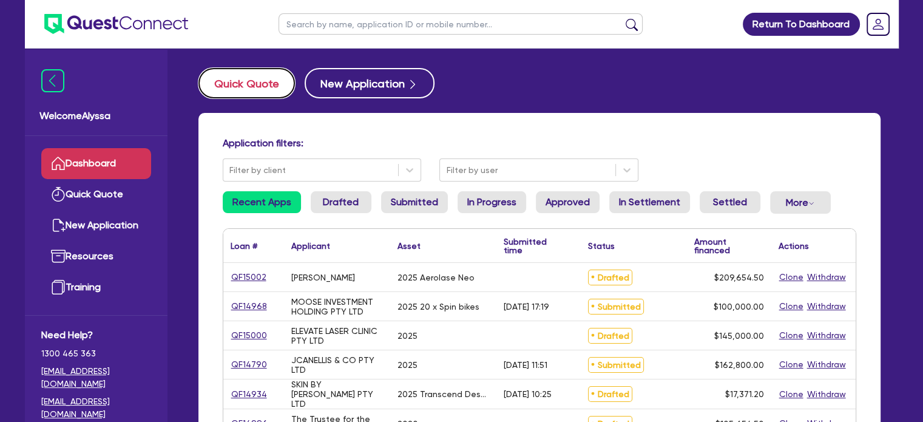
click at [241, 87] on button "Quick Quote" at bounding box center [246, 83] width 96 height 30
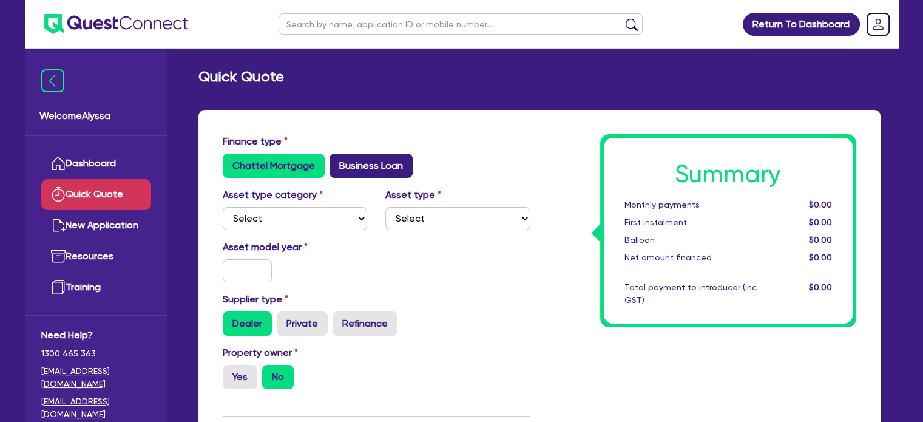
click at [374, 164] on label "Business Loan" at bounding box center [371, 166] width 83 height 24
click at [337, 161] on input "Business Loan" at bounding box center [334, 158] width 8 height 8
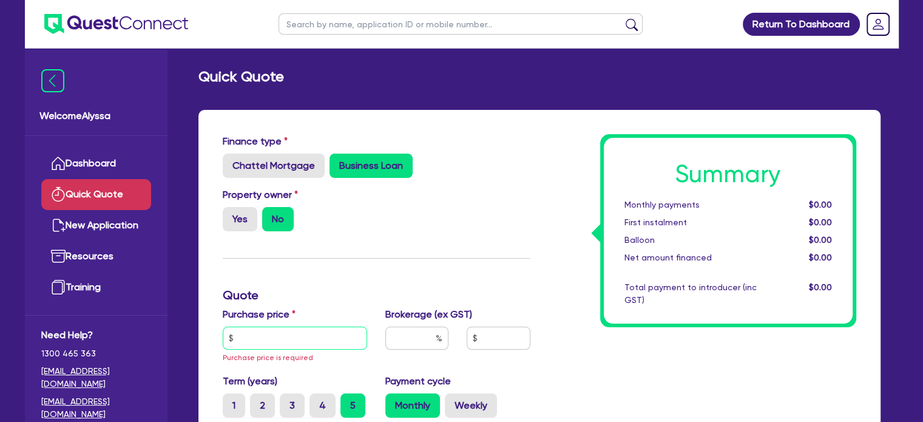
click at [291, 339] on input "text" at bounding box center [295, 337] width 145 height 23
paste input "2,018.12"
drag, startPoint x: 289, startPoint y: 338, endPoint x: 126, endPoint y: 318, distance: 164.5
click at [126, 318] on div "Welcome Alyssa Dashboard Quick Quote New Application Ref Company Ref Salesperso…" at bounding box center [462, 367] width 874 height 735
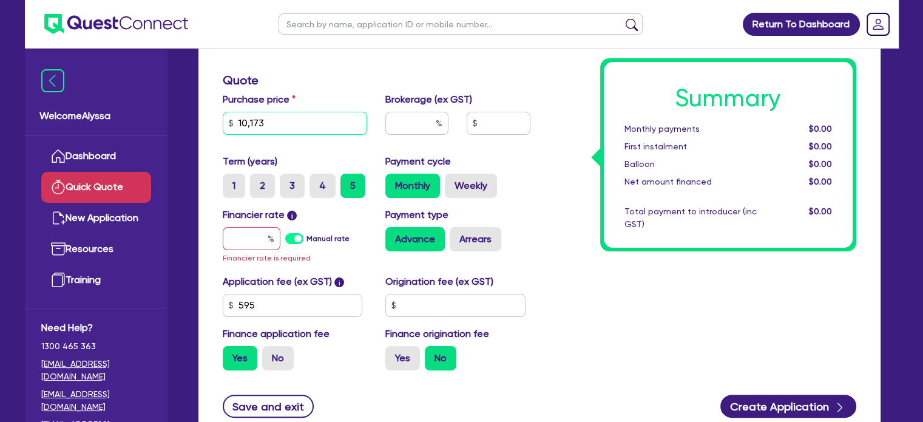
scroll to position [233, 0]
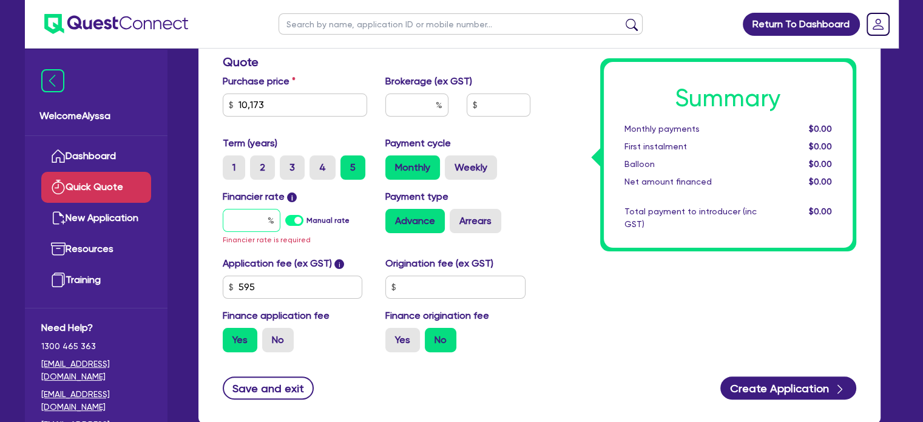
click at [262, 214] on input "text" at bounding box center [252, 220] width 58 height 23
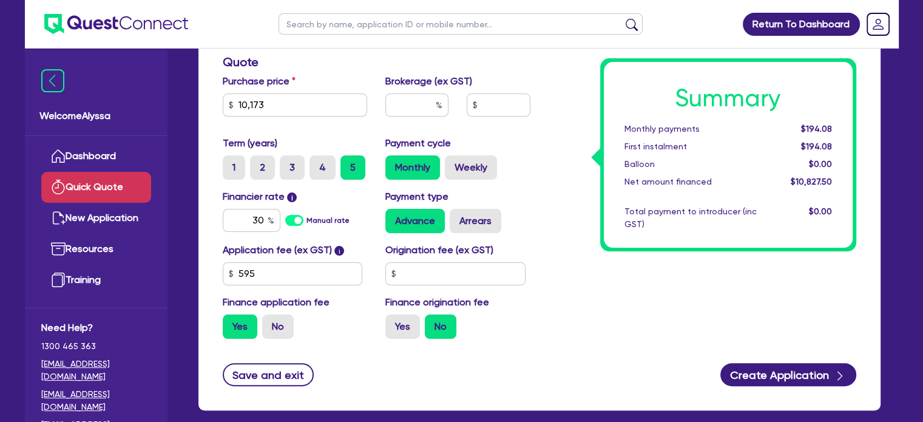
click at [576, 318] on div "Summary Monthly payments $194.08 First instalment $194.08 Balloon $0.00 Net amo…" at bounding box center [702, 124] width 326 height 447
click at [278, 322] on label "No" at bounding box center [278, 326] width 32 height 24
click at [270, 322] on input "No" at bounding box center [266, 318] width 8 height 8
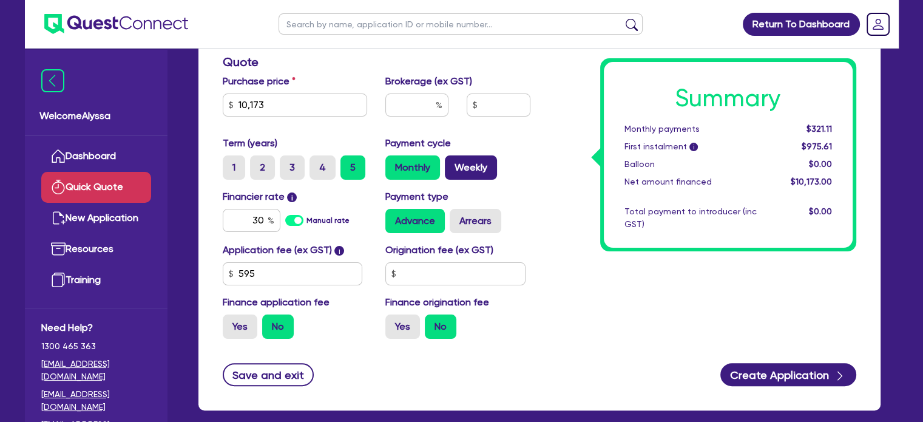
click at [474, 164] on label "Weekly" at bounding box center [471, 167] width 52 height 24
click at [453, 163] on input "Weekly" at bounding box center [449, 159] width 8 height 8
click at [431, 164] on label "Monthly" at bounding box center [412, 167] width 55 height 24
click at [393, 163] on input "Monthly" at bounding box center [389, 159] width 8 height 8
drag, startPoint x: 834, startPoint y: 128, endPoint x: 813, endPoint y: 124, distance: 21.5
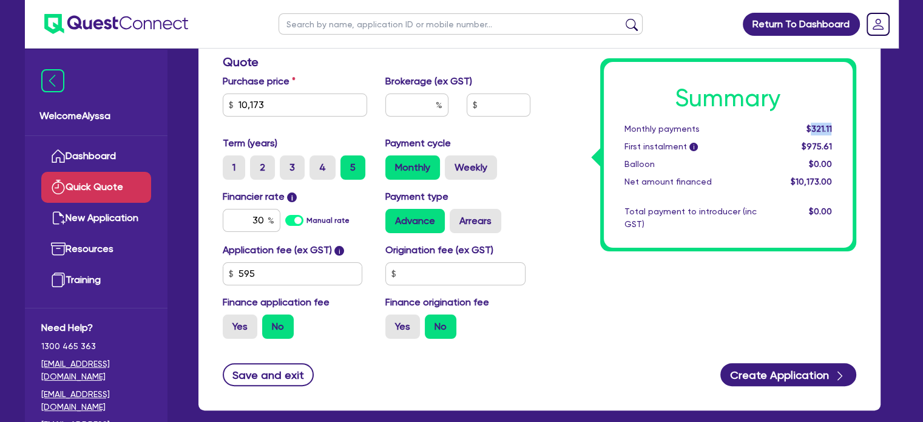
click at [813, 124] on div "$321.11" at bounding box center [803, 129] width 75 height 13
copy span "321.11"
click at [361, 25] on input "text" at bounding box center [461, 23] width 364 height 21
click button "submit" at bounding box center [631, 26] width 19 height 17
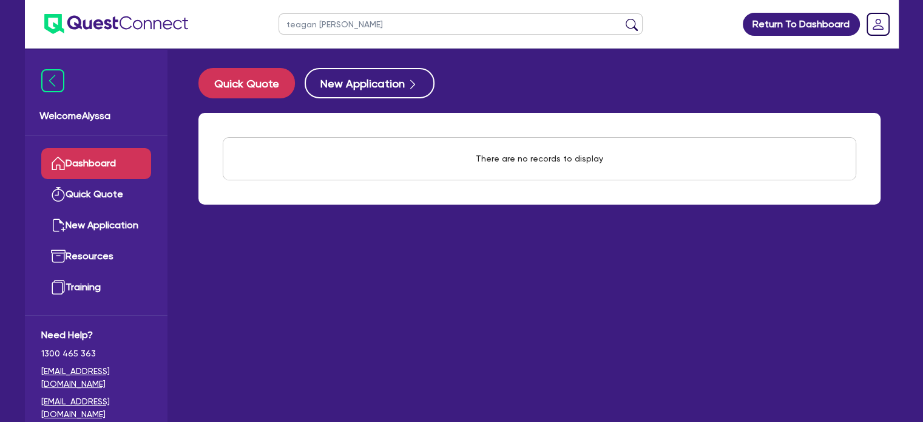
click at [302, 22] on input "teagan [PERSON_NAME]" at bounding box center [461, 23] width 364 height 21
click at [622, 18] on button "submit" at bounding box center [631, 26] width 19 height 17
drag, startPoint x: 345, startPoint y: 23, endPoint x: 250, endPoint y: 10, distance: 96.1
click at [250, 10] on header "[PERSON_NAME] Return To Dashboard Edit Profile Logout" at bounding box center [462, 24] width 874 height 49
click at [622, 18] on button "submit" at bounding box center [631, 26] width 19 height 17
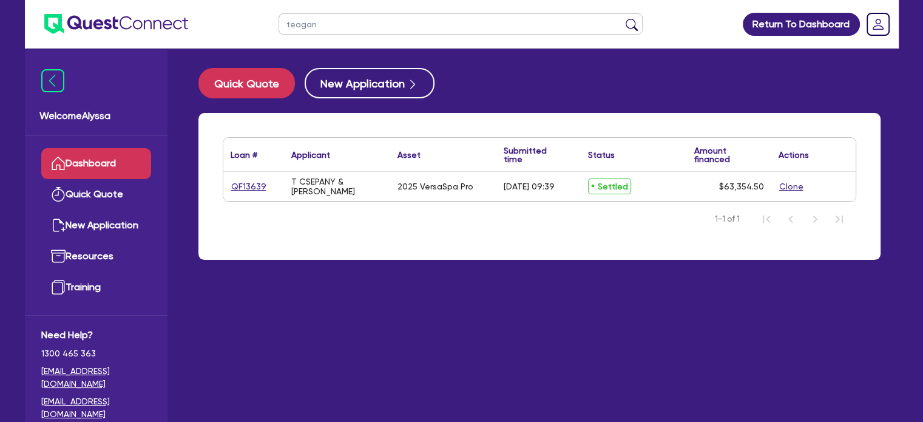
drag, startPoint x: 357, startPoint y: 27, endPoint x: 255, endPoint y: 10, distance: 104.0
click at [255, 10] on header "teagan Return To Dashboard Edit Profile Logout" at bounding box center [462, 24] width 874 height 49
click at [622, 18] on button "submit" at bounding box center [631, 26] width 19 height 17
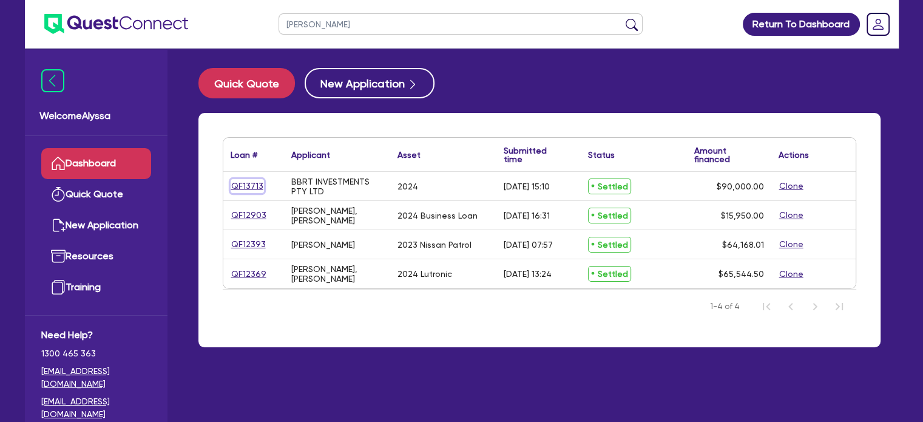
click at [257, 185] on link "QF13713" at bounding box center [247, 186] width 33 height 14
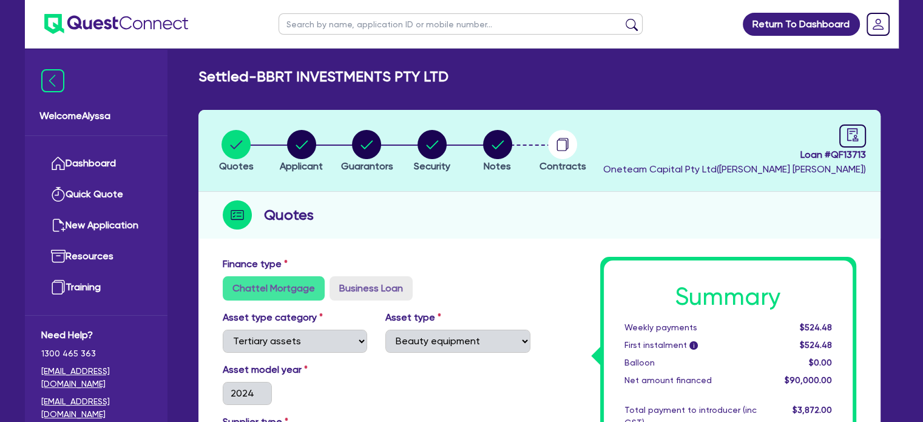
click at [278, 149] on li "Applicant" at bounding box center [302, 150] width 66 height 42
click at [286, 150] on div "button" at bounding box center [301, 144] width 43 height 29
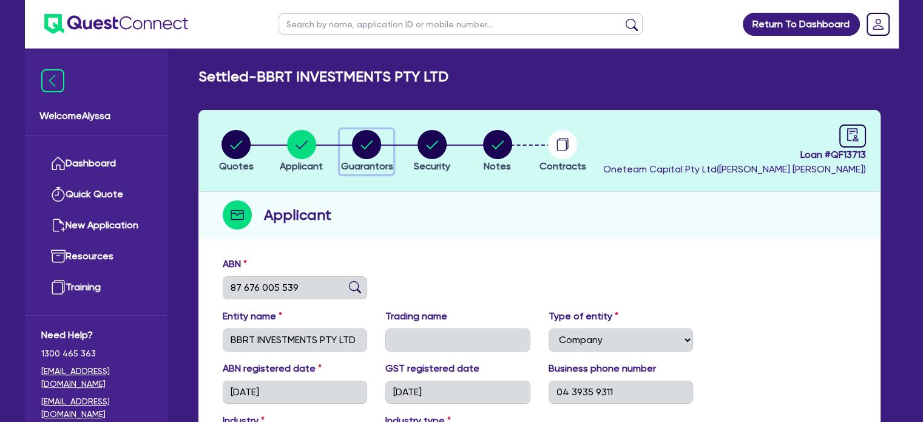
click at [345, 146] on div "button" at bounding box center [366, 144] width 52 height 29
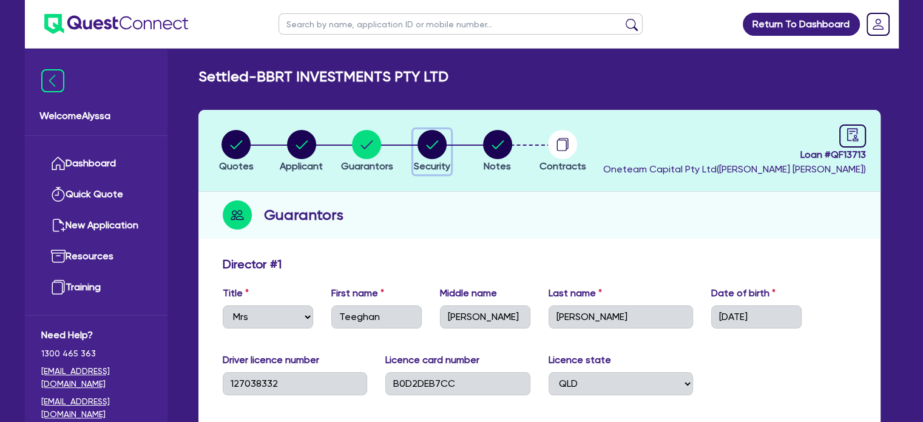
click at [444, 150] on circle "button" at bounding box center [431, 144] width 29 height 29
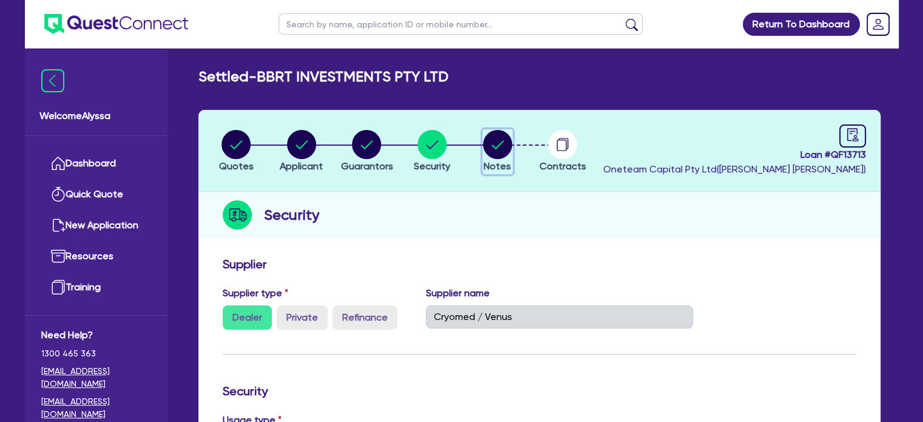
click at [504, 141] on circle "button" at bounding box center [497, 144] width 29 height 29
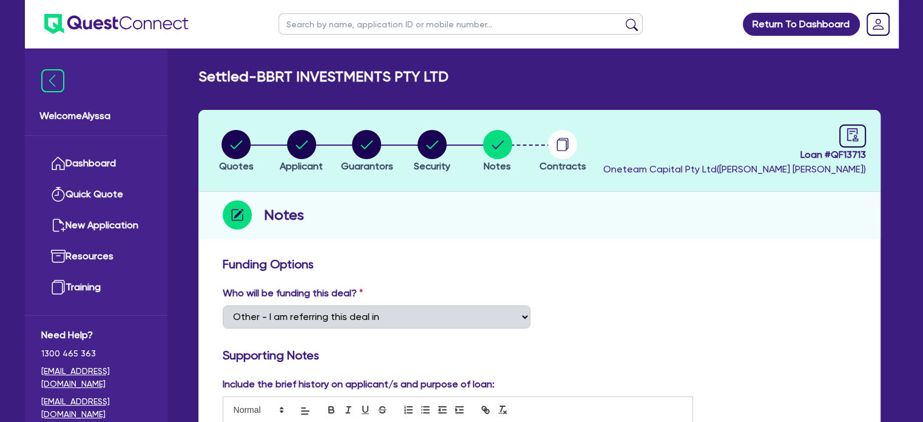
click at [380, 26] on input "text" at bounding box center [461, 23] width 364 height 21
click button "submit" at bounding box center [631, 26] width 19 height 17
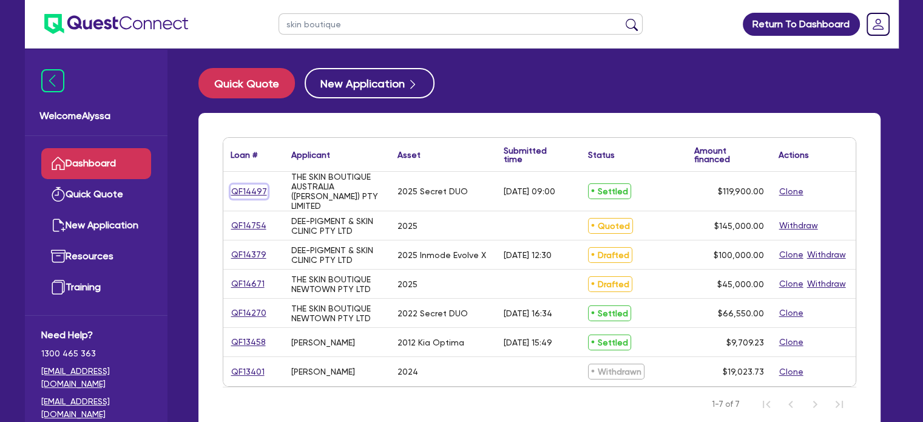
click at [244, 184] on link "QF14497" at bounding box center [249, 191] width 37 height 14
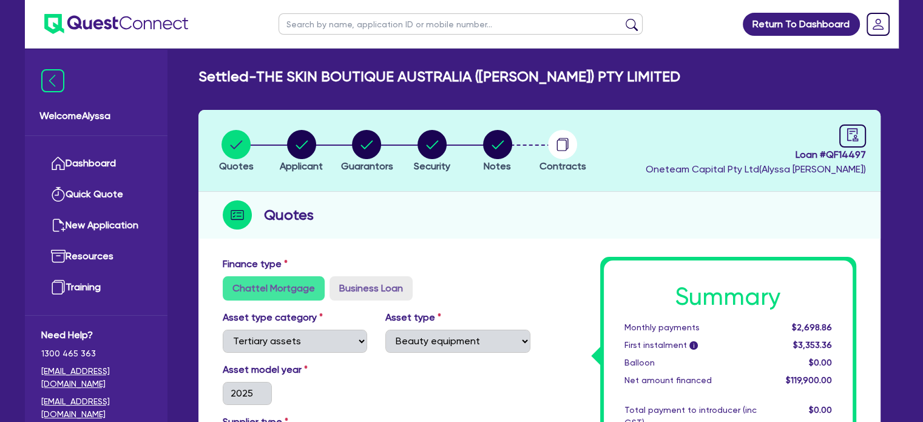
scroll to position [27, 0]
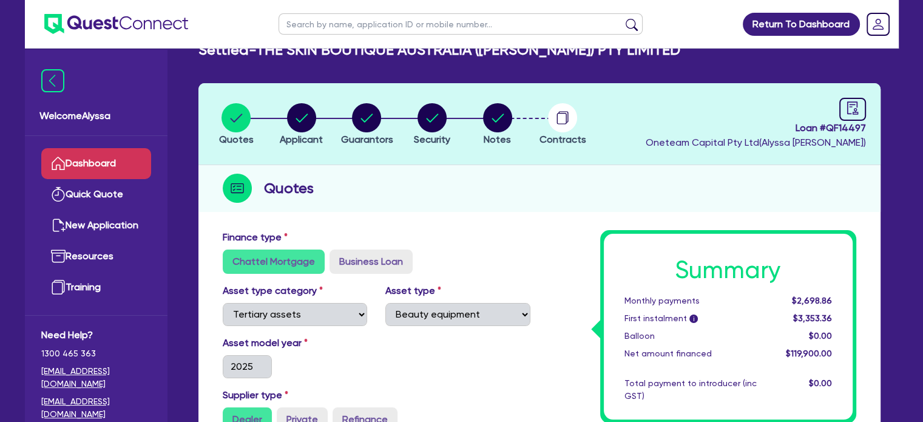
click at [87, 163] on link "Dashboard" at bounding box center [96, 163] width 110 height 31
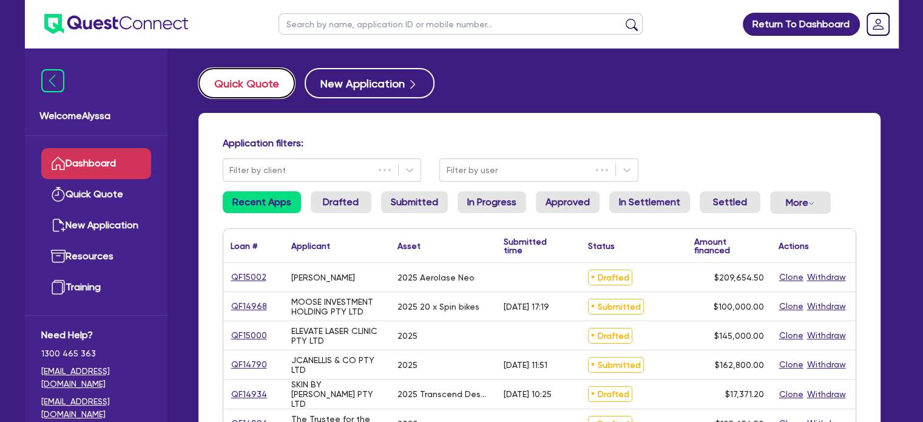
click at [253, 79] on button "Quick Quote" at bounding box center [246, 83] width 96 height 30
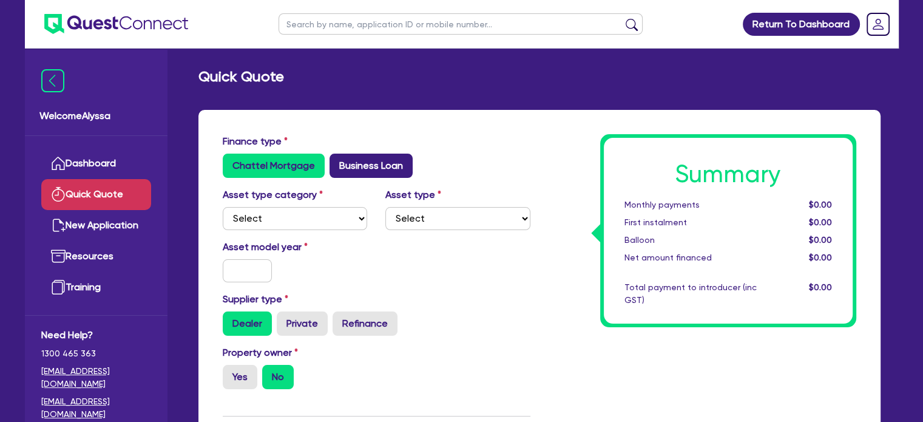
click at [344, 166] on label "Business Loan" at bounding box center [371, 166] width 83 height 24
click at [337, 161] on input "Business Loan" at bounding box center [334, 158] width 8 height 8
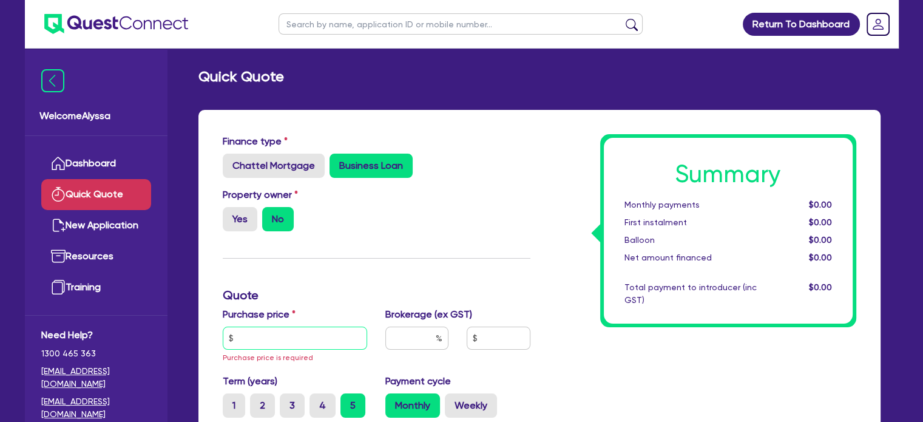
click at [275, 333] on input "text" at bounding box center [295, 337] width 145 height 23
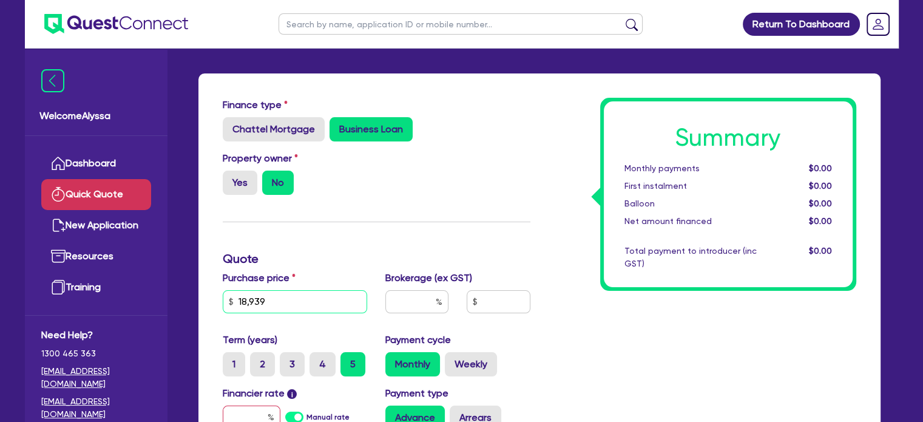
scroll to position [67, 0]
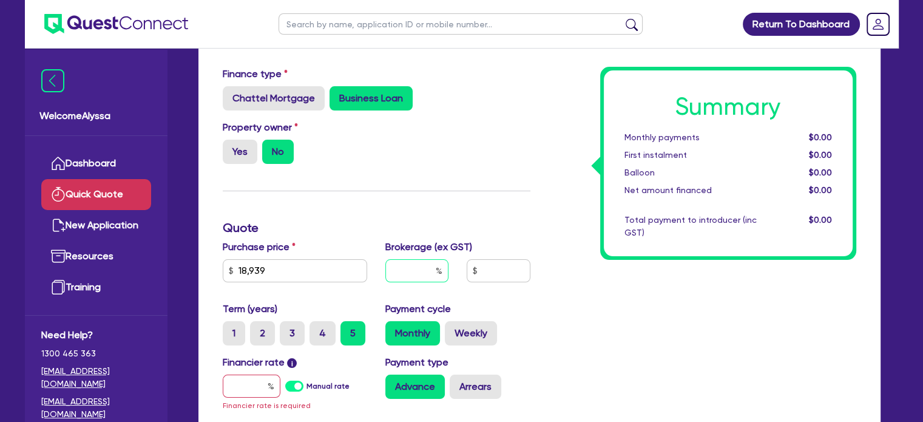
click at [410, 269] on input "text" at bounding box center [416, 270] width 63 height 23
click at [226, 390] on input "text" at bounding box center [252, 385] width 58 height 23
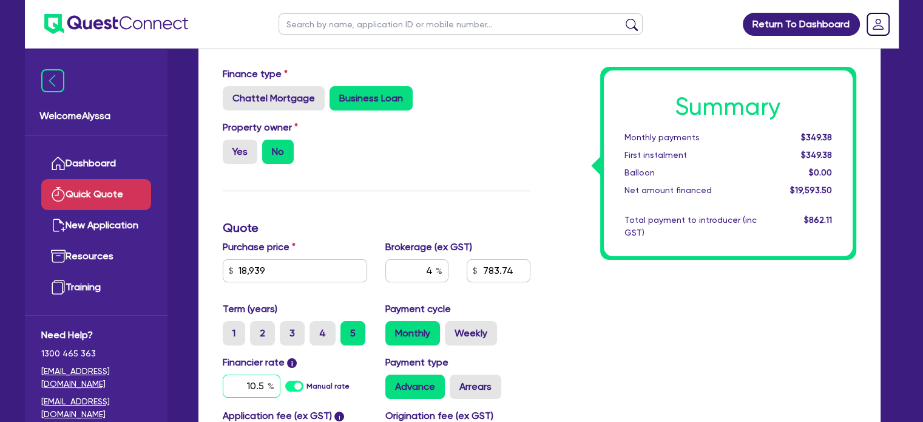
scroll to position [141, 0]
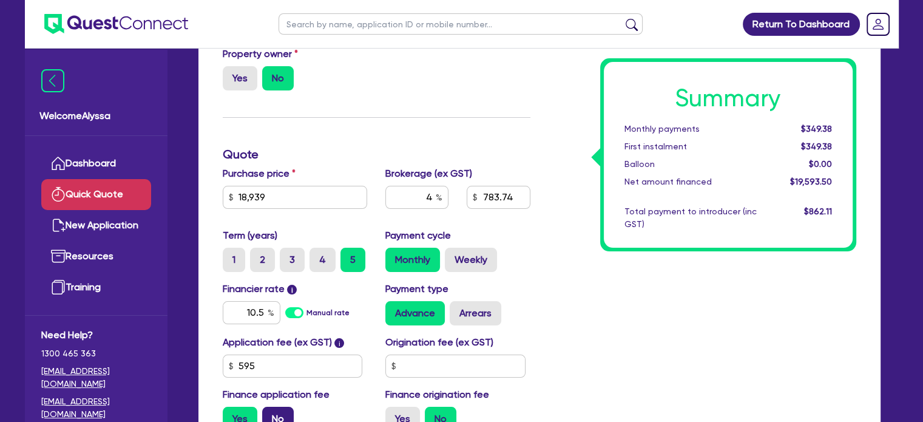
click at [283, 415] on label "No" at bounding box center [278, 419] width 32 height 24
click at [270, 414] on input "No" at bounding box center [266, 411] width 8 height 8
click at [660, 305] on div "Summary Monthly payments $421.30 First instalment i $1,075.80 Balloon $0.00 Net…" at bounding box center [702, 216] width 326 height 447
click at [320, 254] on label "4" at bounding box center [322, 260] width 26 height 24
click at [317, 254] on input "4" at bounding box center [313, 252] width 8 height 8
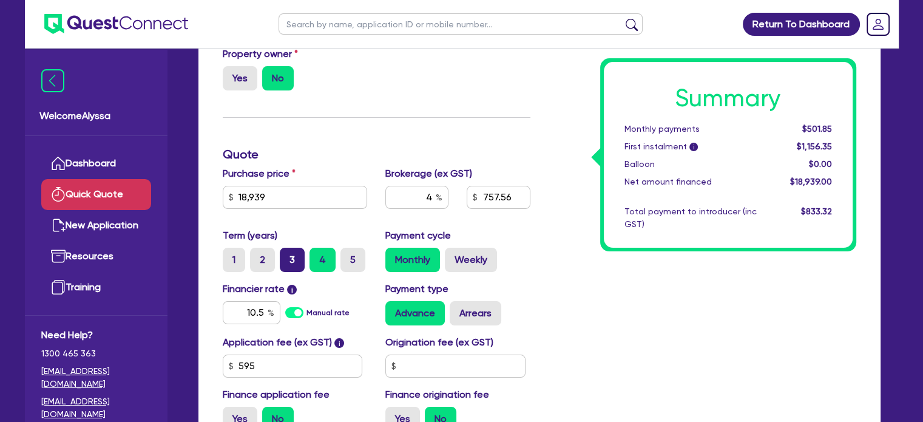
click at [292, 255] on label "3" at bounding box center [292, 260] width 25 height 24
click at [288, 255] on input "3" at bounding box center [284, 252] width 8 height 8
click at [249, 253] on div "1 2 3 4 5" at bounding box center [300, 260] width 154 height 24
click at [255, 253] on input "2" at bounding box center [254, 252] width 8 height 8
click at [253, 312] on input "10.5" at bounding box center [252, 312] width 58 height 23
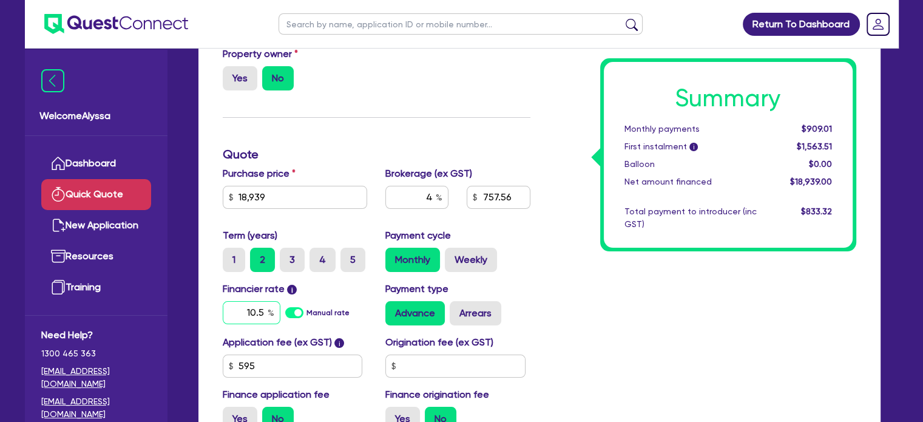
click at [253, 312] on input "10.5" at bounding box center [252, 312] width 58 height 23
click at [283, 259] on label "3" at bounding box center [292, 260] width 25 height 24
click at [283, 255] on input "3" at bounding box center [284, 252] width 8 height 8
click at [250, 319] on input "10.5" at bounding box center [252, 312] width 58 height 23
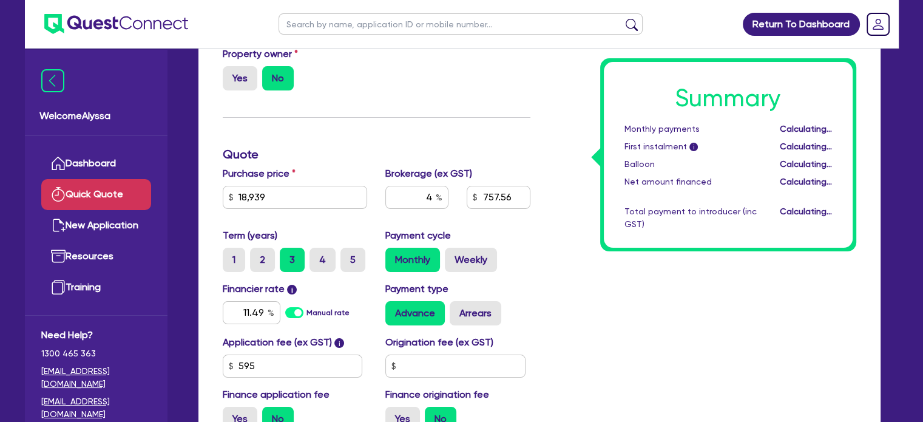
click at [637, 320] on div "Summary Monthly payments Calculating... First instalment i Calculating... Ballo…" at bounding box center [702, 216] width 326 height 447
click at [258, 260] on label "2" at bounding box center [262, 260] width 25 height 24
click at [258, 255] on input "2" at bounding box center [254, 252] width 8 height 8
click at [290, 269] on label "3" at bounding box center [292, 260] width 25 height 24
click at [288, 255] on input "3" at bounding box center [284, 252] width 8 height 8
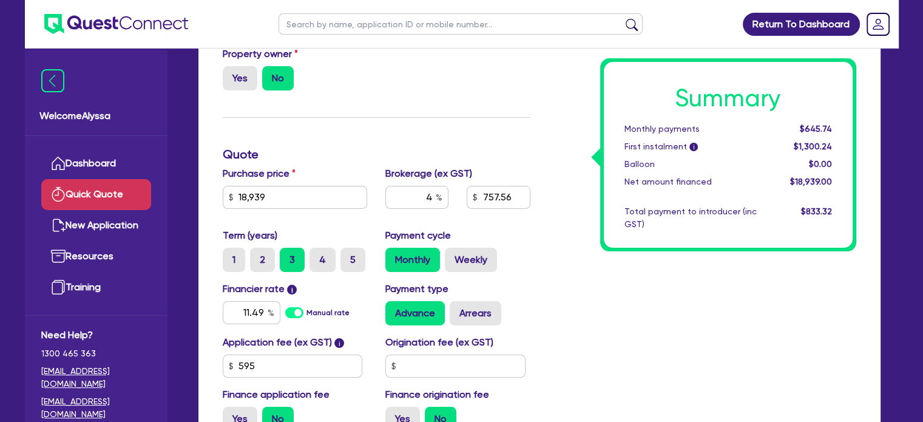
click at [316, 252] on input "4" at bounding box center [313, 252] width 8 height 8
click at [357, 260] on label "5" at bounding box center [352, 260] width 25 height 24
click at [348, 255] on input "5" at bounding box center [344, 252] width 8 height 8
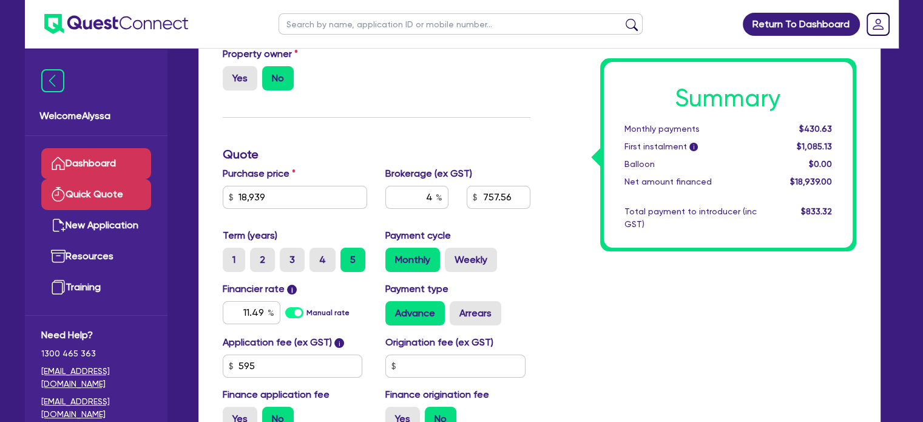
click at [89, 164] on link "Dashboard" at bounding box center [96, 163] width 110 height 31
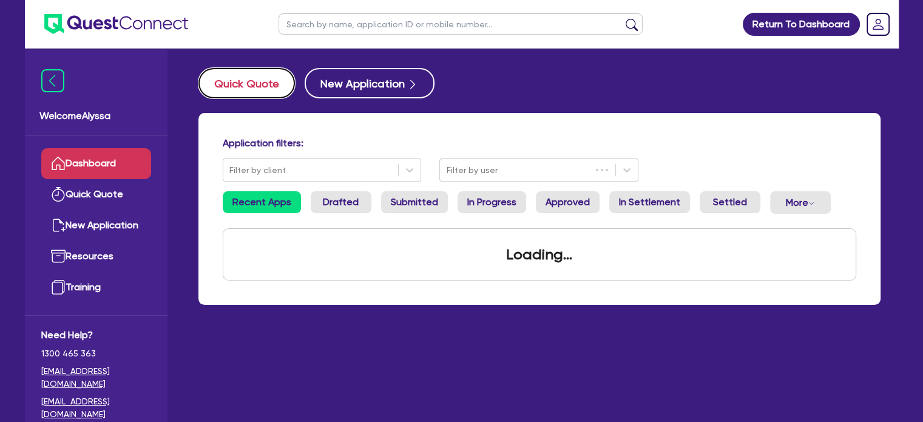
click at [217, 77] on button "Quick Quote" at bounding box center [246, 83] width 96 height 30
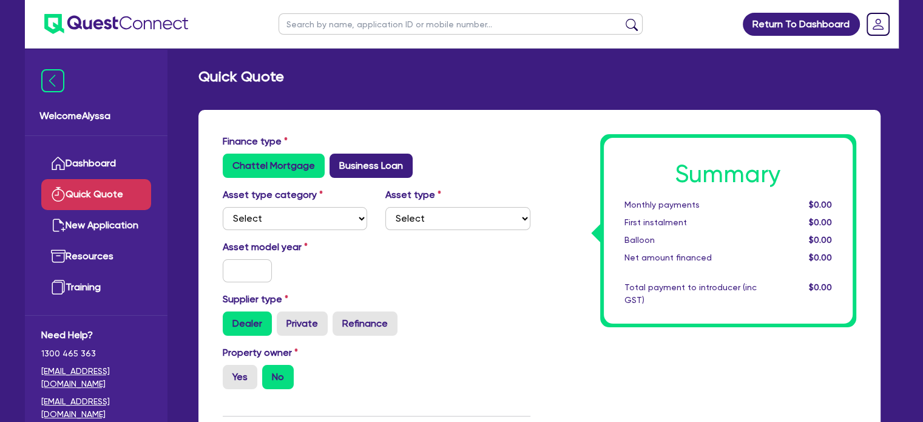
click at [387, 167] on label "Business Loan" at bounding box center [371, 166] width 83 height 24
click at [337, 161] on input "Business Loan" at bounding box center [334, 158] width 8 height 8
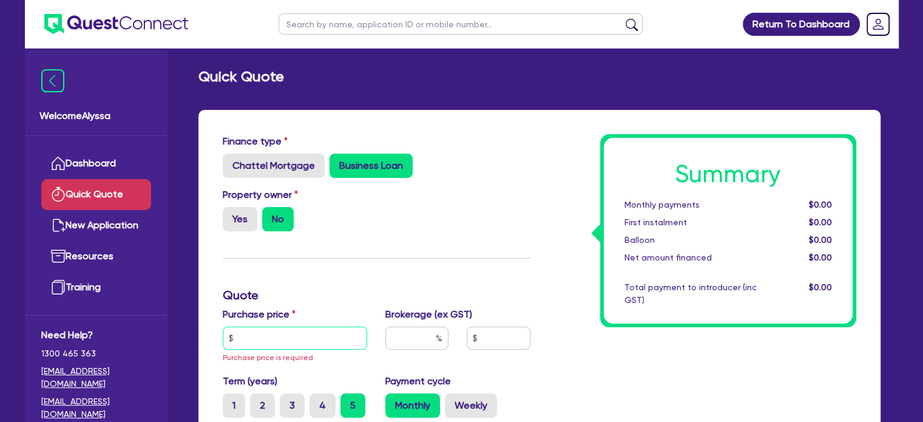
click at [251, 336] on input "text" at bounding box center [295, 337] width 145 height 23
click at [269, 328] on input "text" at bounding box center [295, 337] width 145 height 23
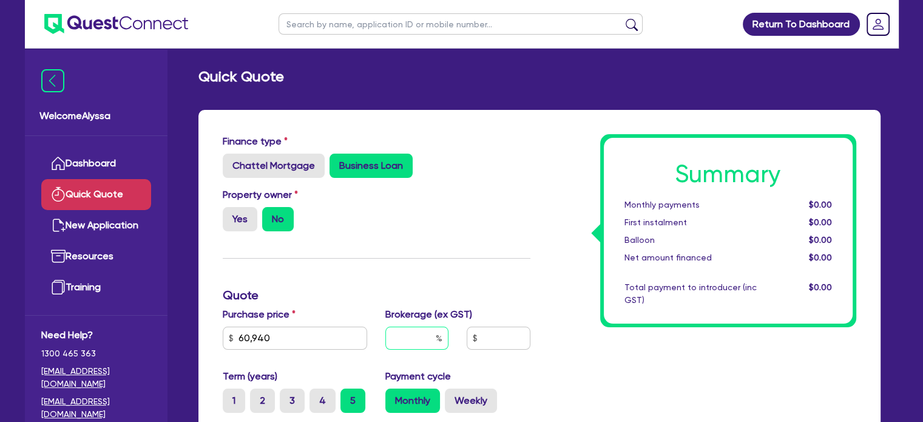
click at [421, 342] on input "text" at bounding box center [416, 337] width 63 height 23
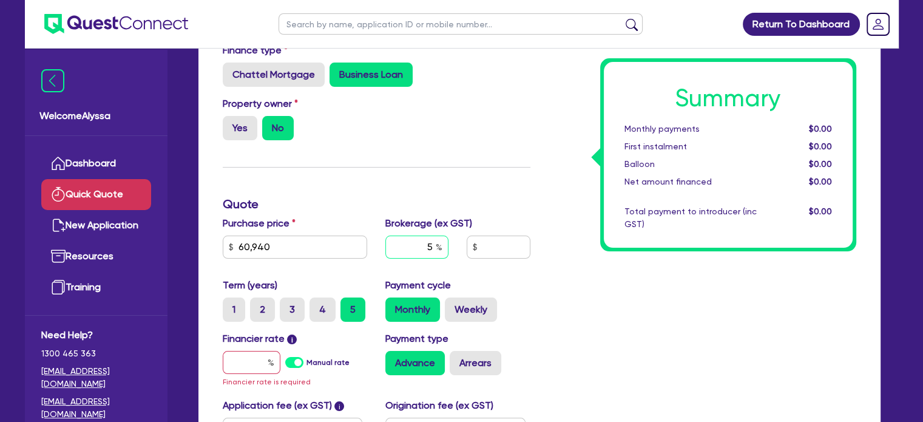
scroll to position [113, 0]
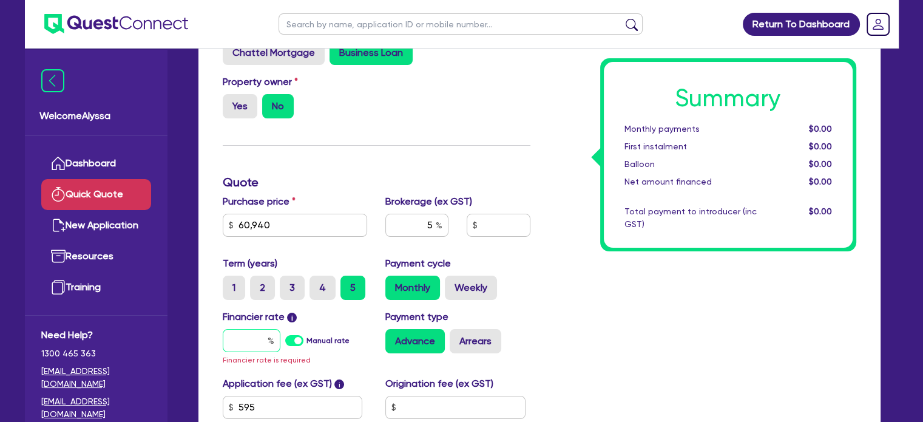
click at [255, 339] on input "text" at bounding box center [252, 340] width 58 height 23
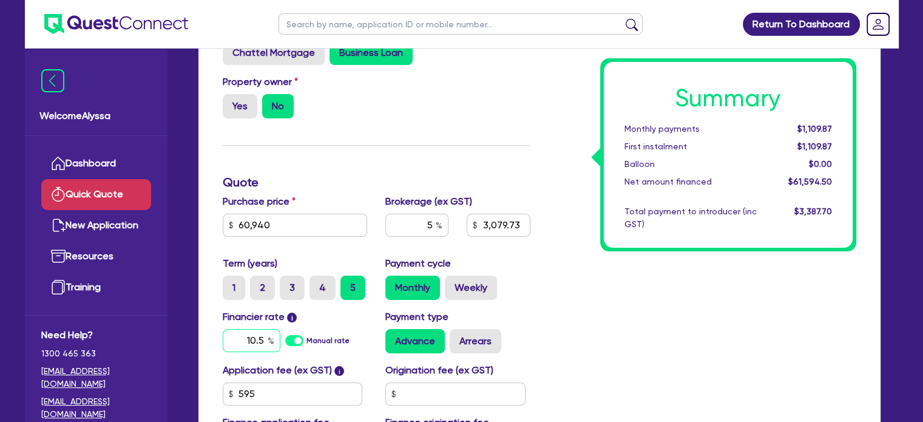
scroll to position [188, 0]
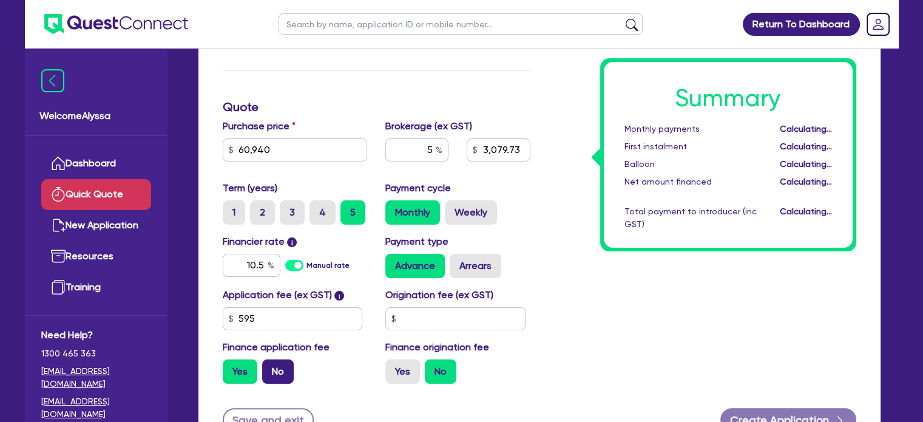
click at [277, 380] on label "No" at bounding box center [278, 371] width 32 height 24
click at [270, 367] on input "No" at bounding box center [266, 363] width 8 height 8
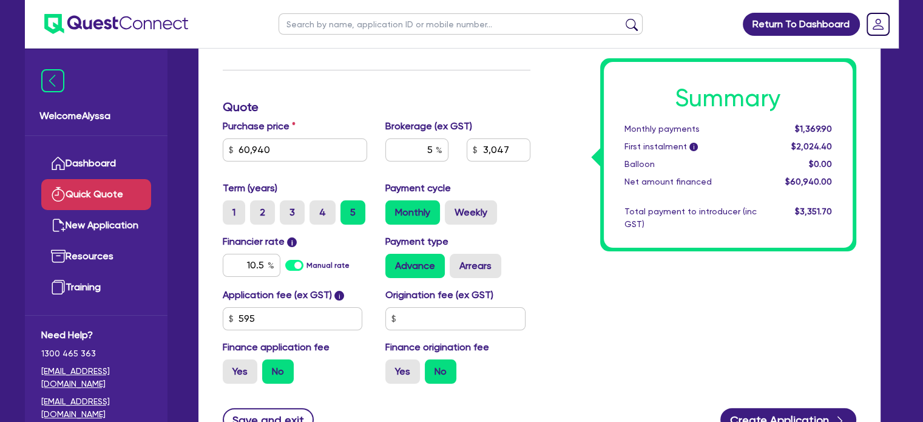
click at [639, 274] on div "Summary Monthly payments $1,369.90 First instalment i $2,024.40 Balloon $0.00 N…" at bounding box center [702, 169] width 326 height 447
drag, startPoint x: 831, startPoint y: 126, endPoint x: 804, endPoint y: 128, distance: 27.4
click at [804, 128] on span "$1,369.90" at bounding box center [812, 129] width 37 height 10
copy span "1,369.90"
